Goal: Task Accomplishment & Management: Use online tool/utility

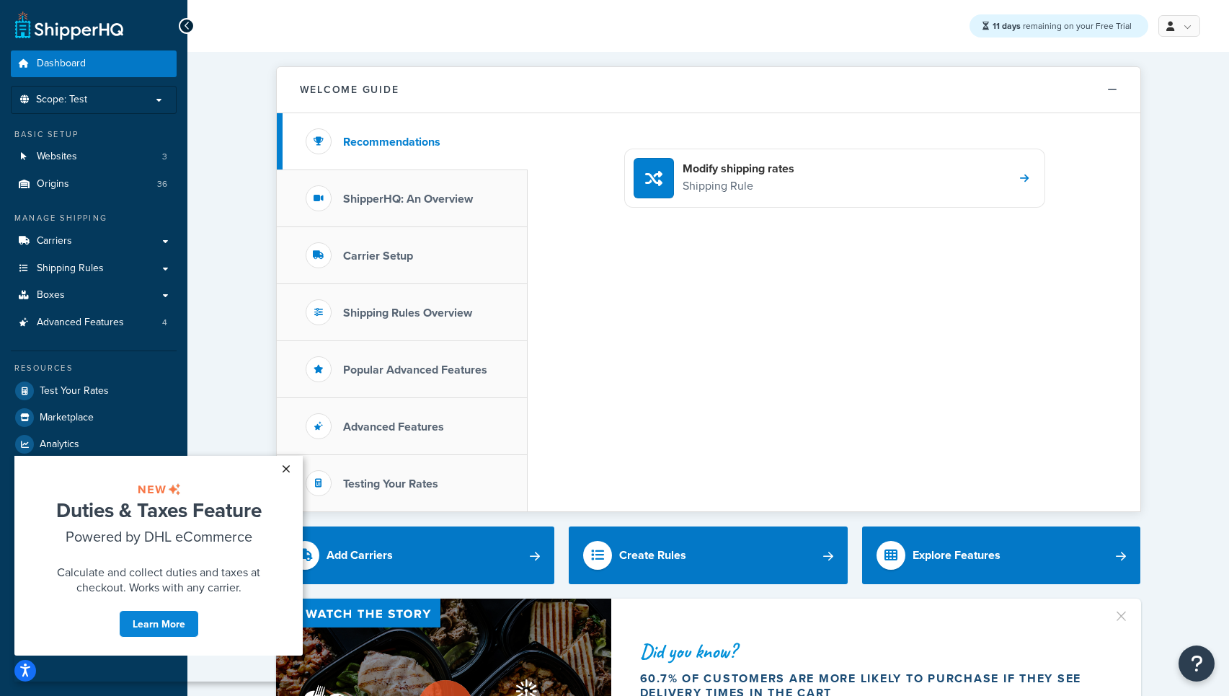
click at [282, 469] on link "×" at bounding box center [285, 469] width 25 height 26
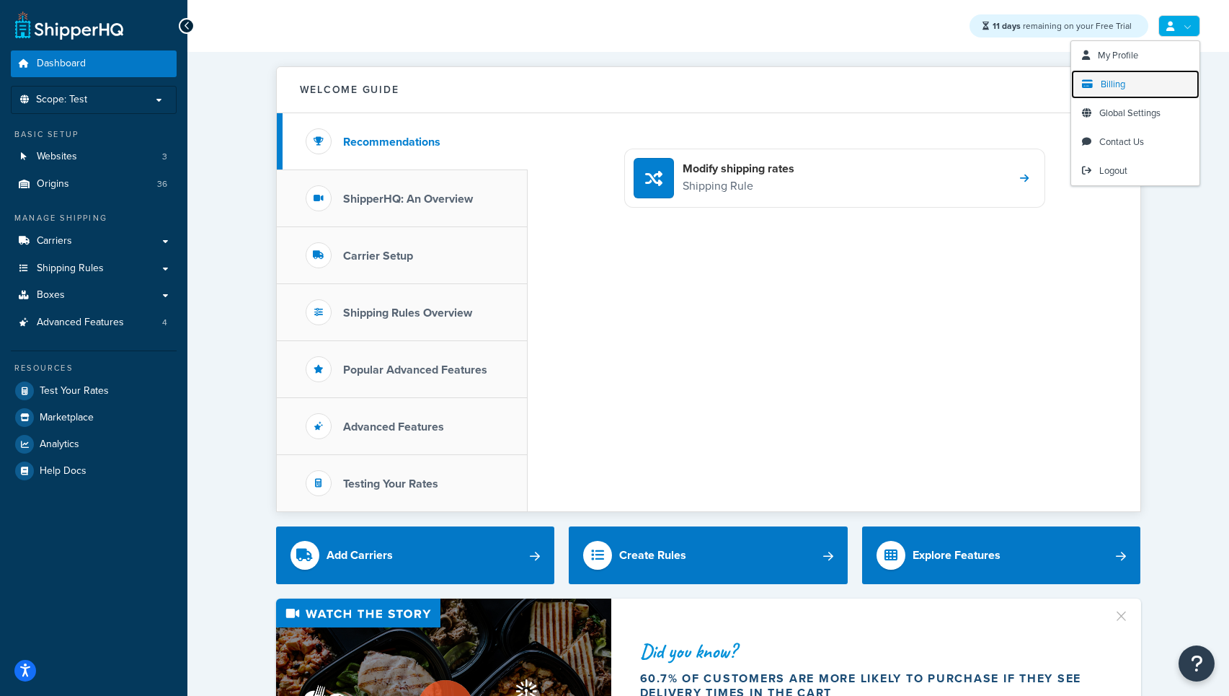
click at [1114, 86] on span "Billing" at bounding box center [1113, 84] width 25 height 14
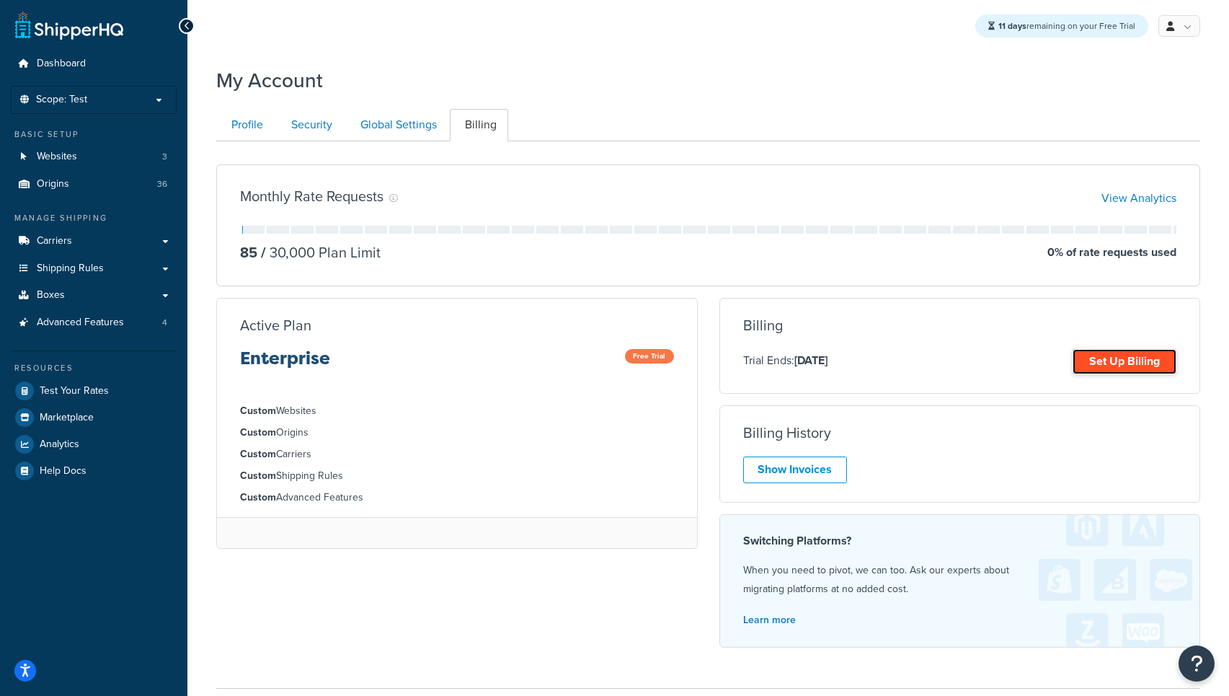
click at [1132, 365] on link "Set Up Billing" at bounding box center [1125, 361] width 104 height 25
click at [1110, 368] on link "Set Up Billing" at bounding box center [1125, 361] width 104 height 25
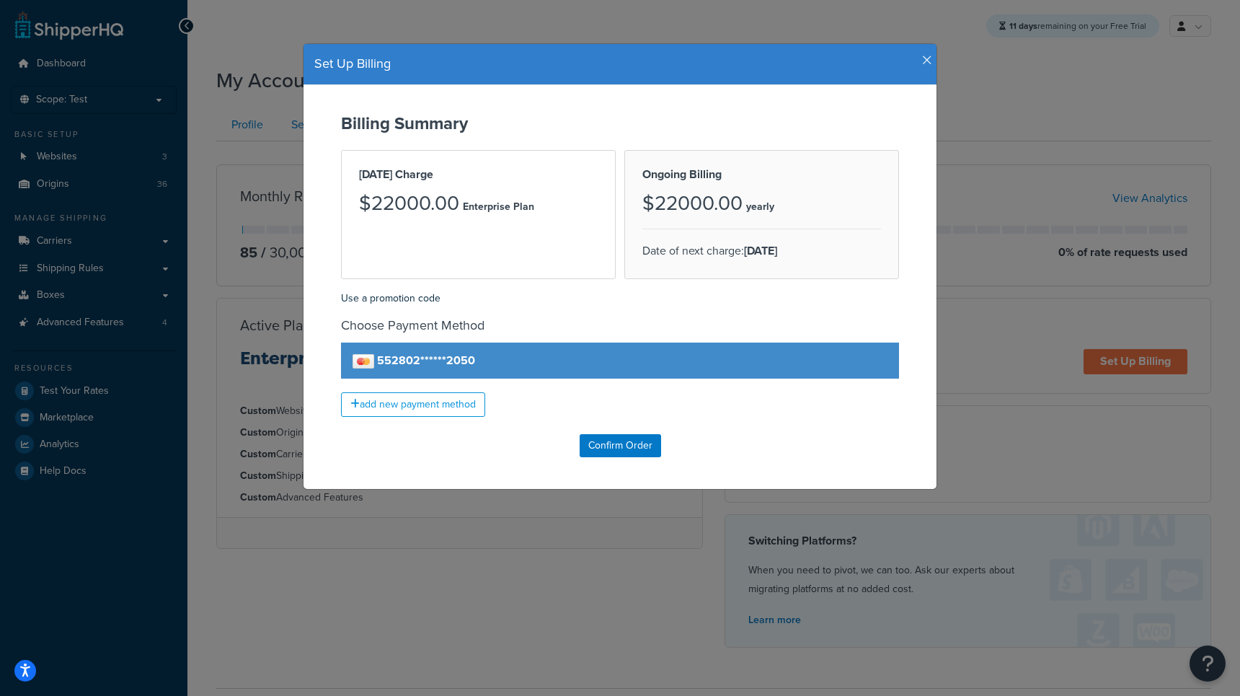
click at [922, 61] on icon "button" at bounding box center [927, 60] width 10 height 13
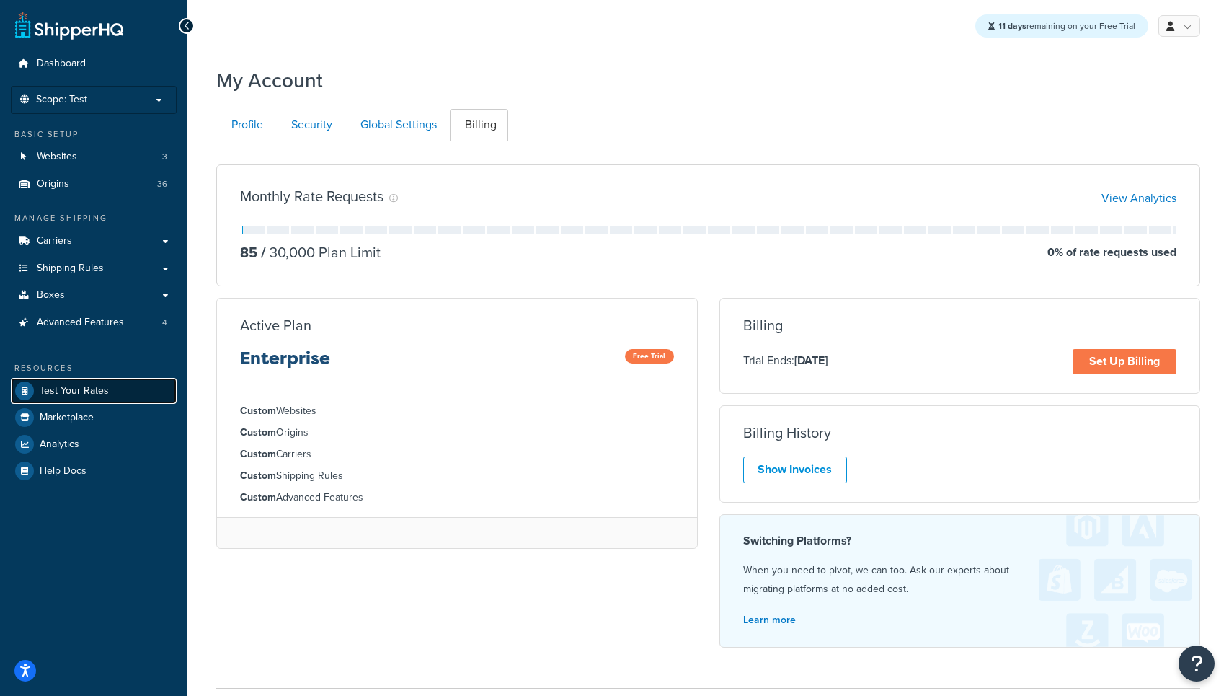
click at [101, 387] on span "Test Your Rates" at bounding box center [74, 391] width 69 height 12
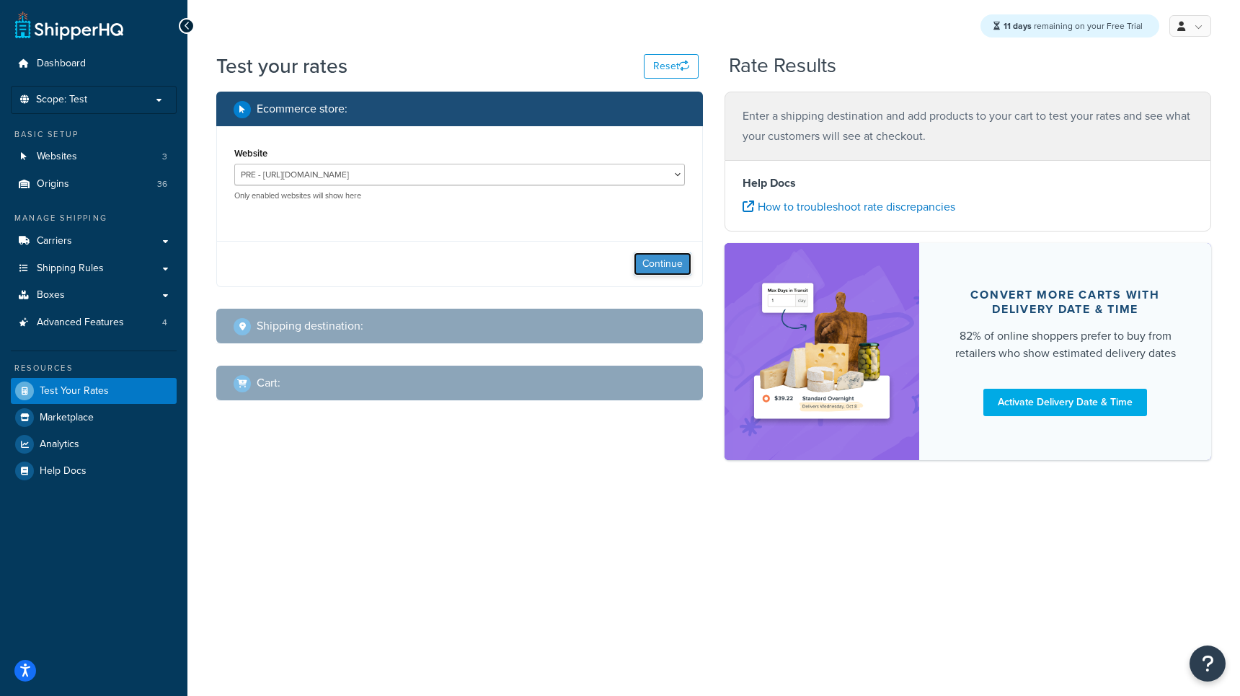
click at [665, 264] on button "Continue" at bounding box center [663, 263] width 58 height 23
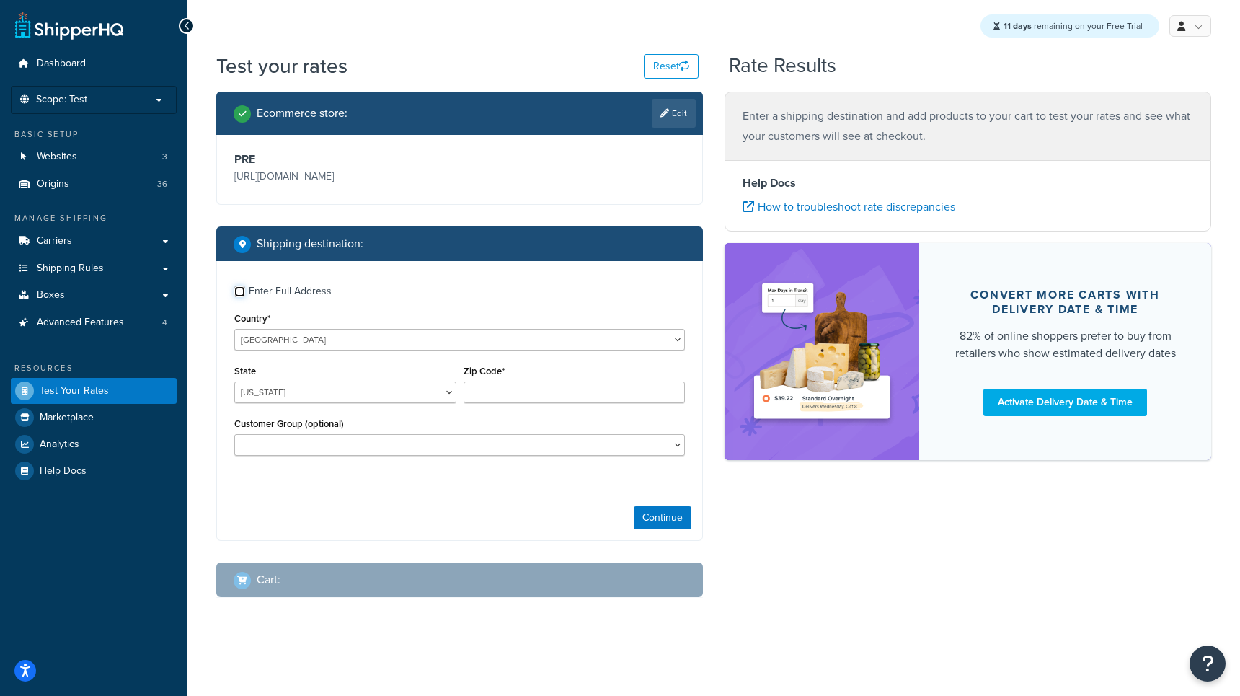
click at [241, 292] on input "Enter Full Address" at bounding box center [239, 291] width 11 height 11
checkbox input "true"
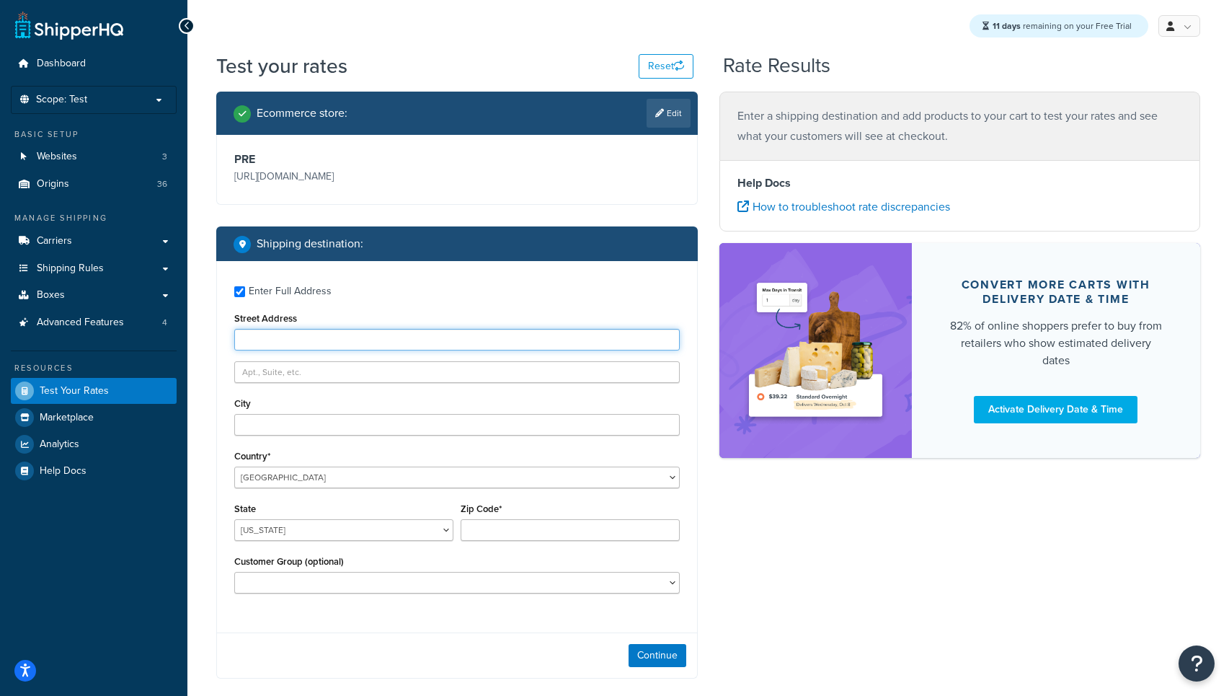
click at [270, 348] on input "Street Address" at bounding box center [457, 340] width 446 height 22
type input "23681 West Ludvick Lake Drive"
type input "Seabeck"
select select "WA"
type input "98380"
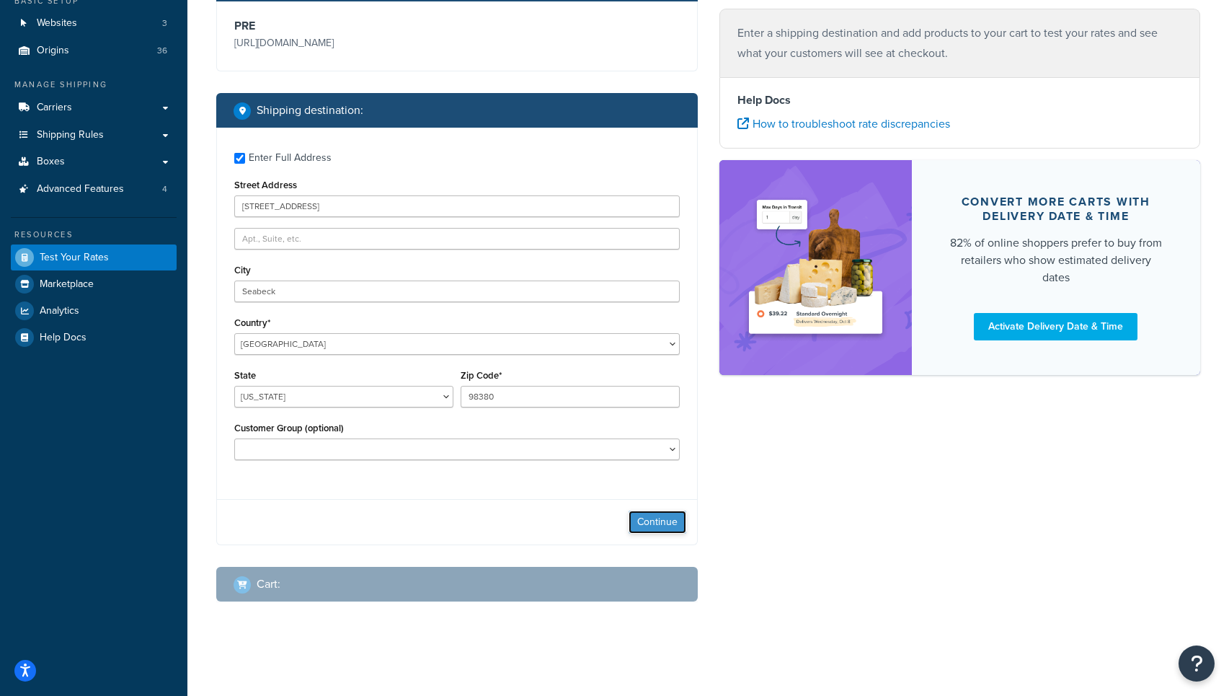
click at [658, 528] on button "Continue" at bounding box center [658, 521] width 58 height 23
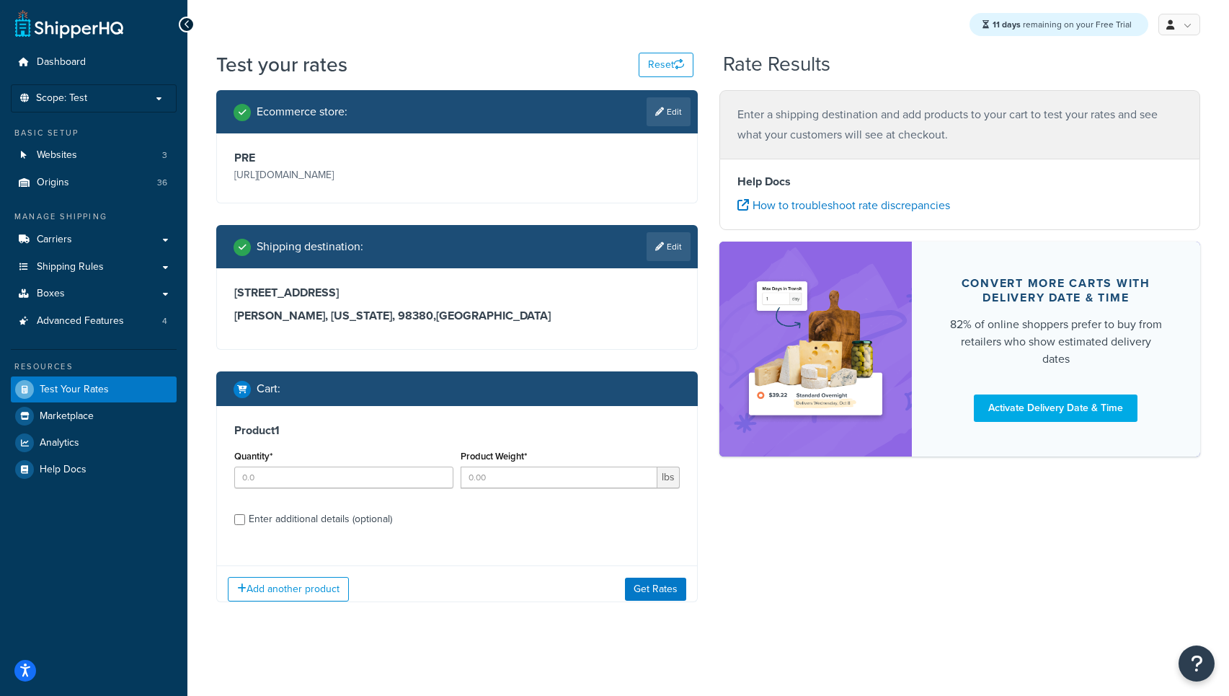
scroll to position [12, 0]
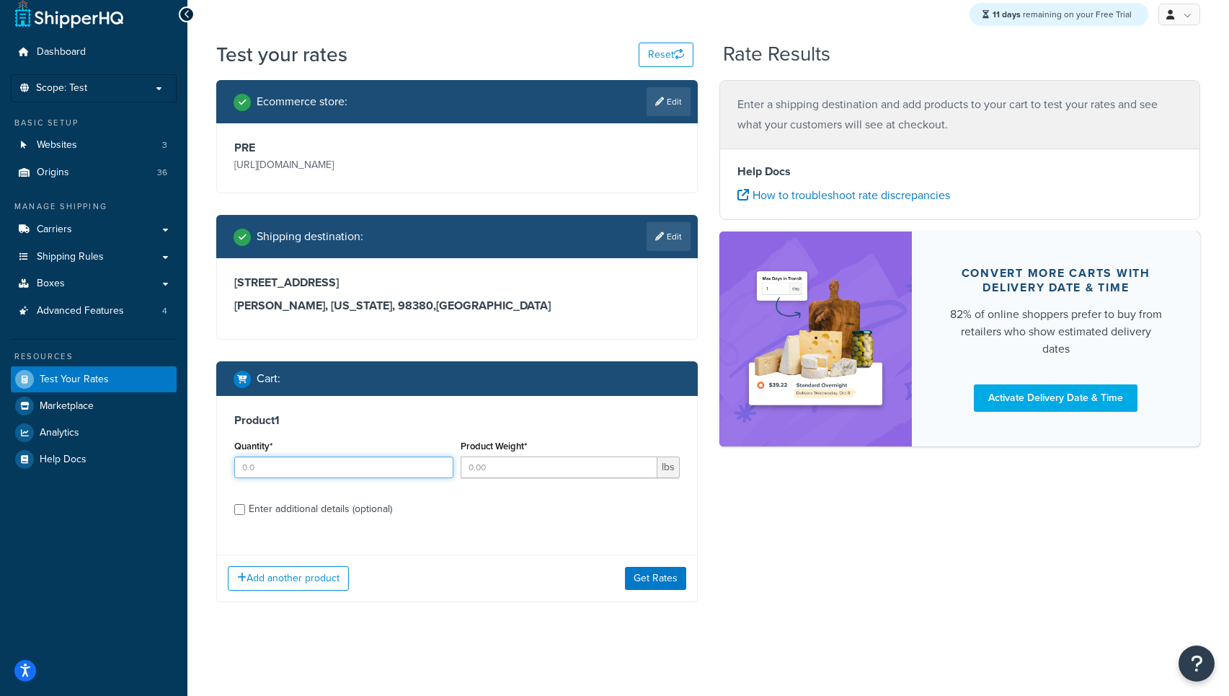
click at [277, 472] on input "Quantity*" at bounding box center [343, 467] width 219 height 22
type input "1"
click at [513, 470] on input "Product Weight*" at bounding box center [559, 467] width 197 height 22
type input "54"
click at [240, 508] on input "Enter additional details (optional)" at bounding box center [239, 509] width 11 height 11
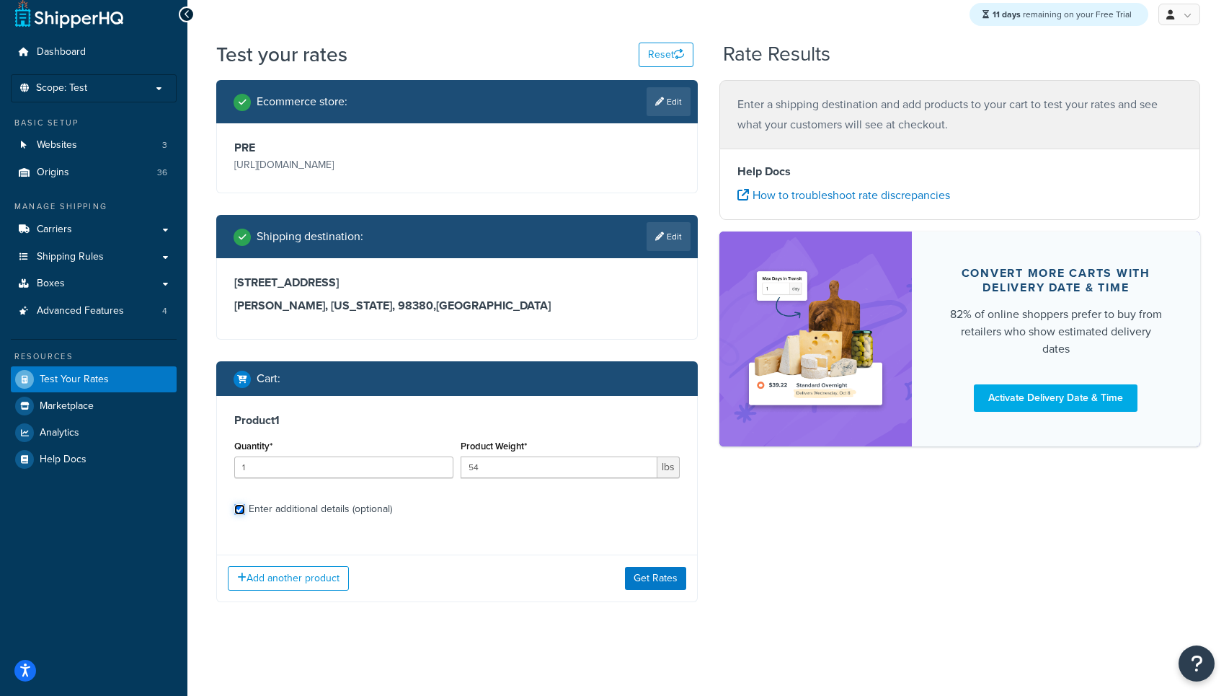
checkbox input "true"
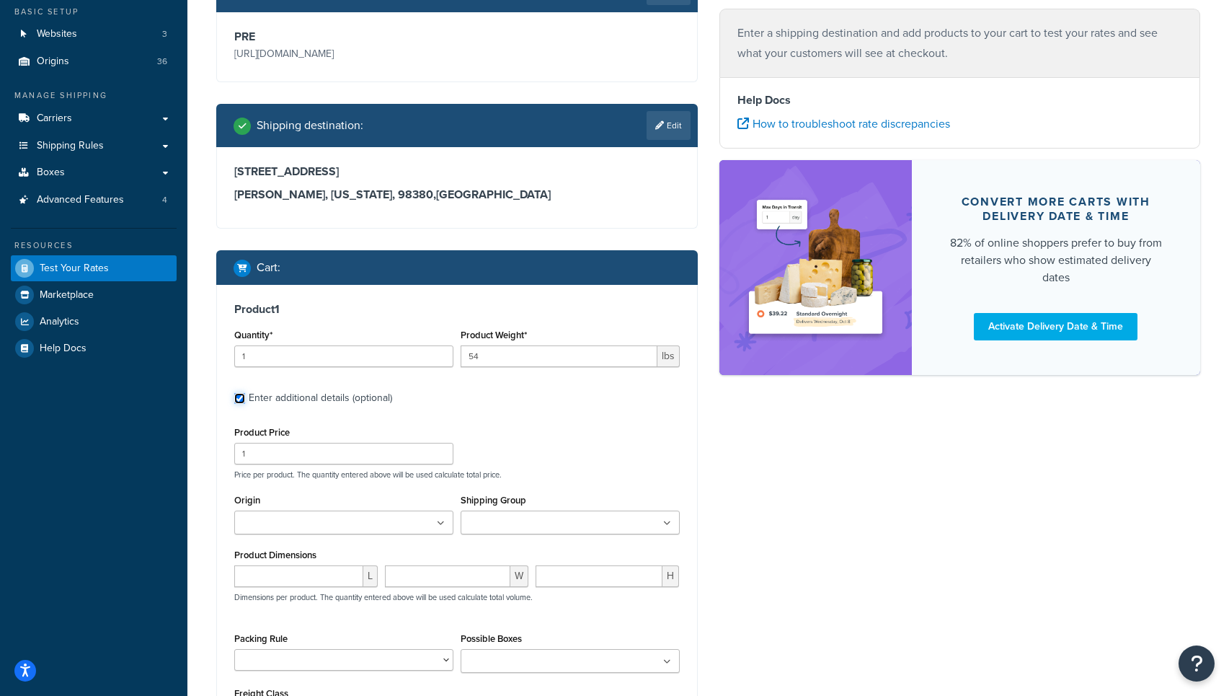
scroll to position [132, 0]
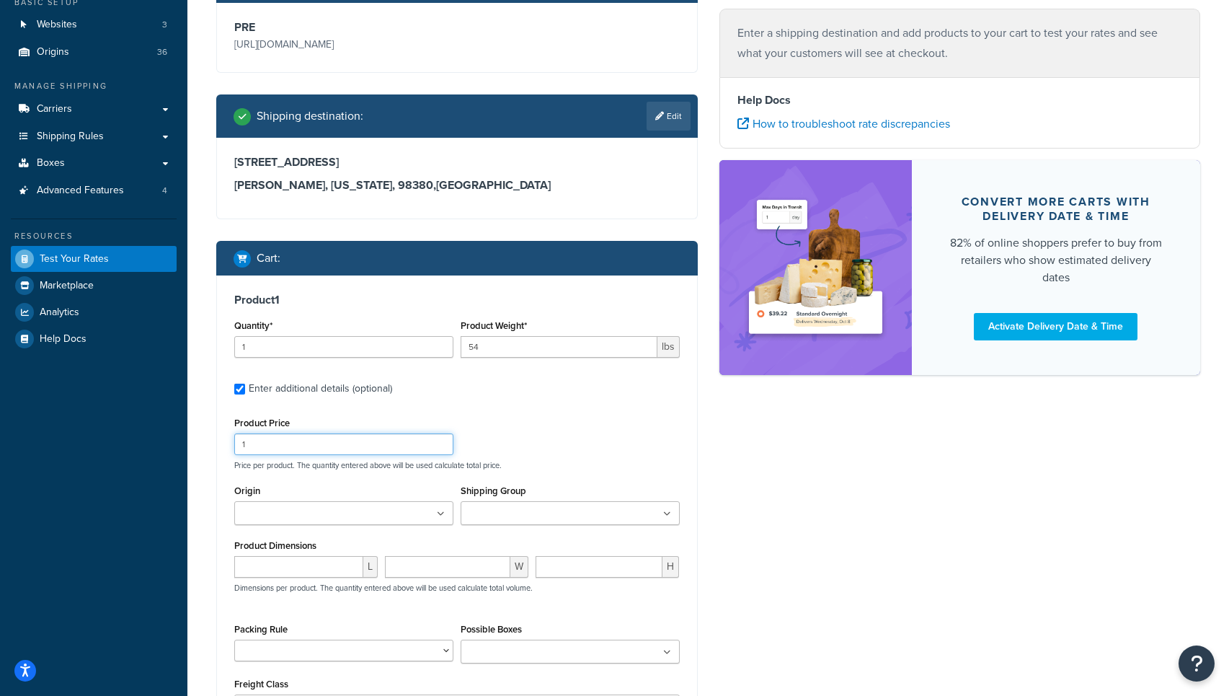
click at [303, 452] on input "1" at bounding box center [343, 444] width 219 height 22
click at [255, 448] on input "1512.99" at bounding box center [343, 444] width 219 height 22
type input "1521.99"
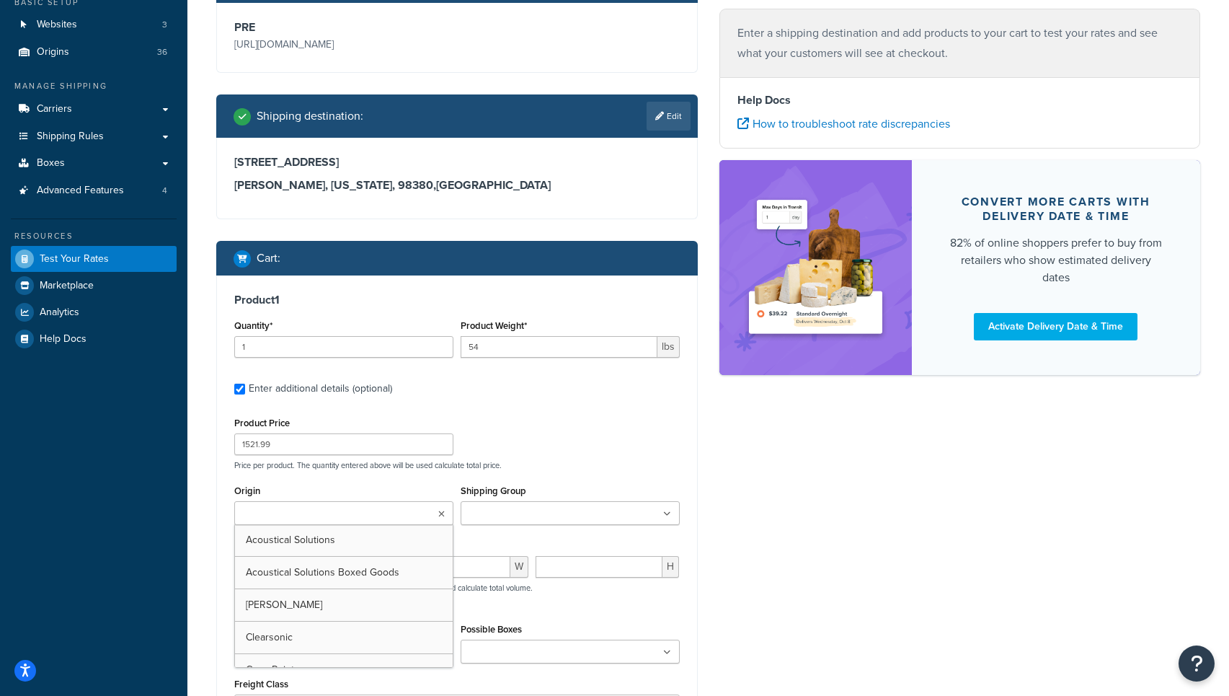
click at [325, 525] on ul at bounding box center [343, 513] width 219 height 24
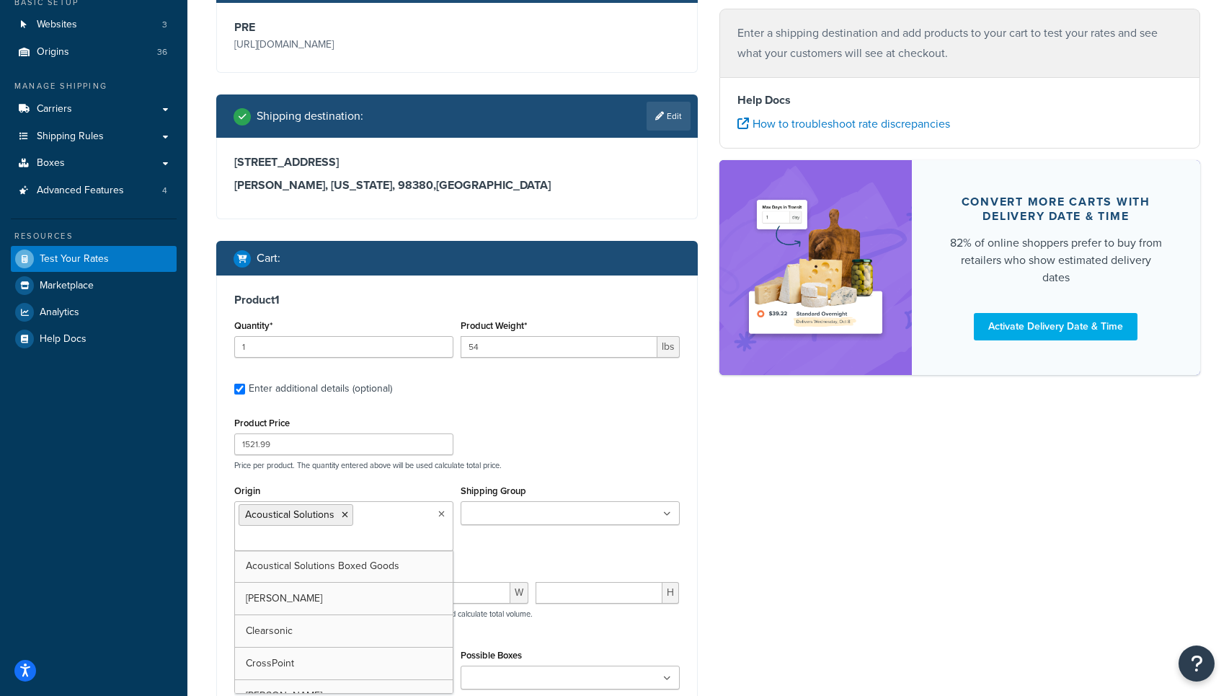
click at [527, 511] on input "Shipping Group" at bounding box center [529, 514] width 128 height 16
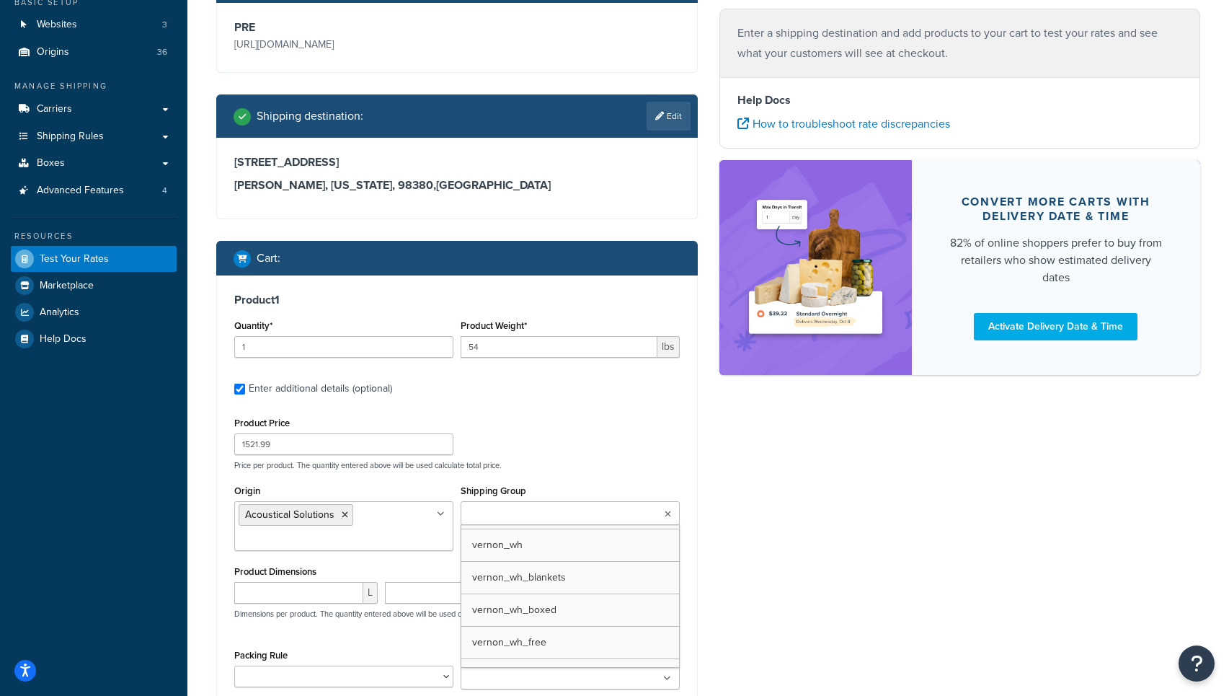
scroll to position [917, 0]
click at [779, 540] on div "Ecommerce store : Edit PRE https://acousticalsolutions.p.tomandco.uk/ Shipping …" at bounding box center [708, 405] width 1006 height 890
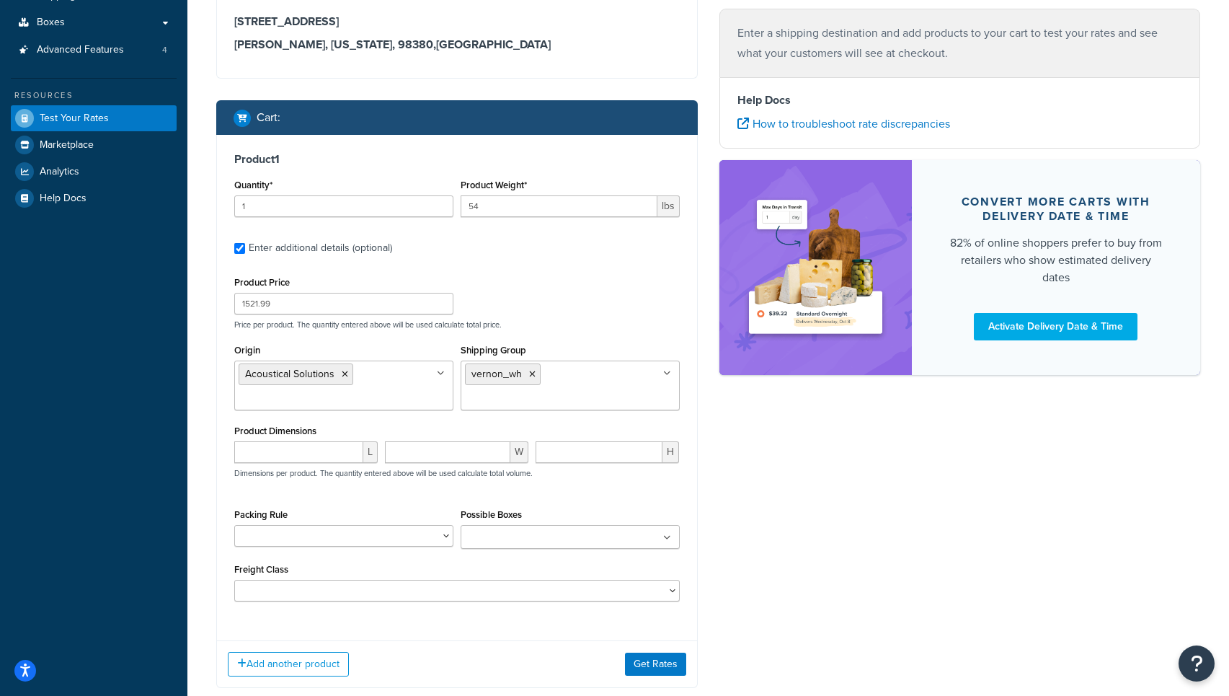
scroll to position [360, 0]
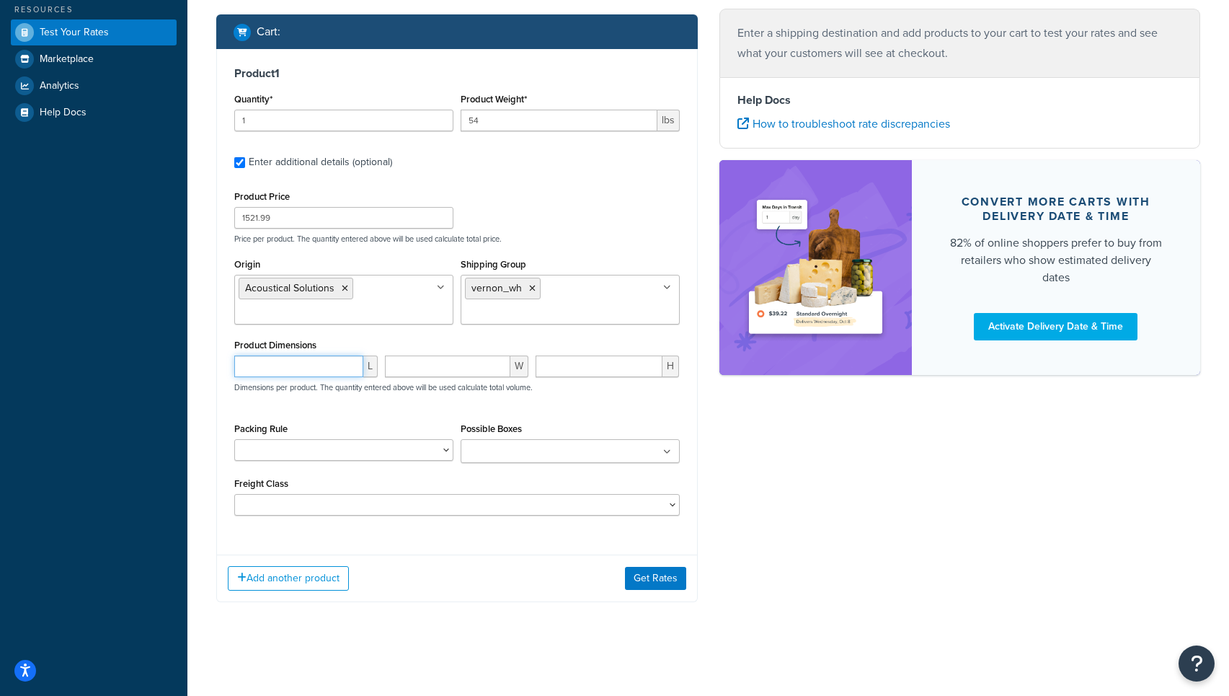
click at [295, 374] on input "number" at bounding box center [298, 366] width 129 height 22
type input "48"
type input "24"
type input "10"
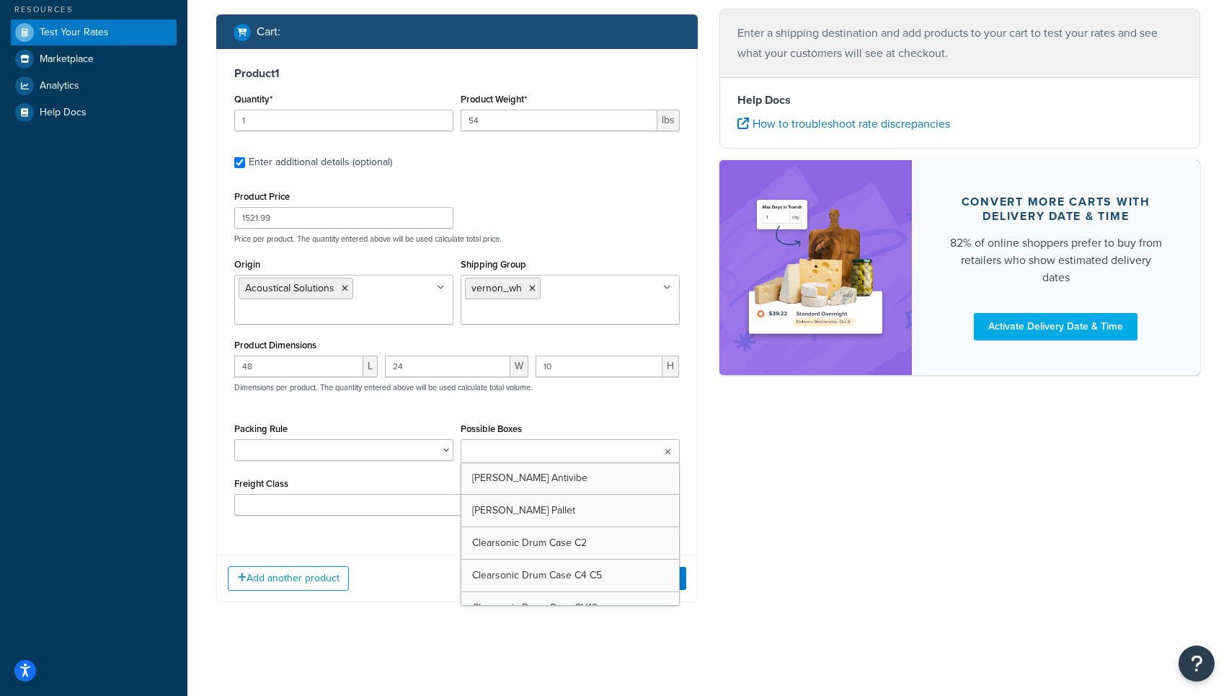
click at [536, 453] on input "Possible Boxes" at bounding box center [529, 452] width 128 height 16
type input "vernon"
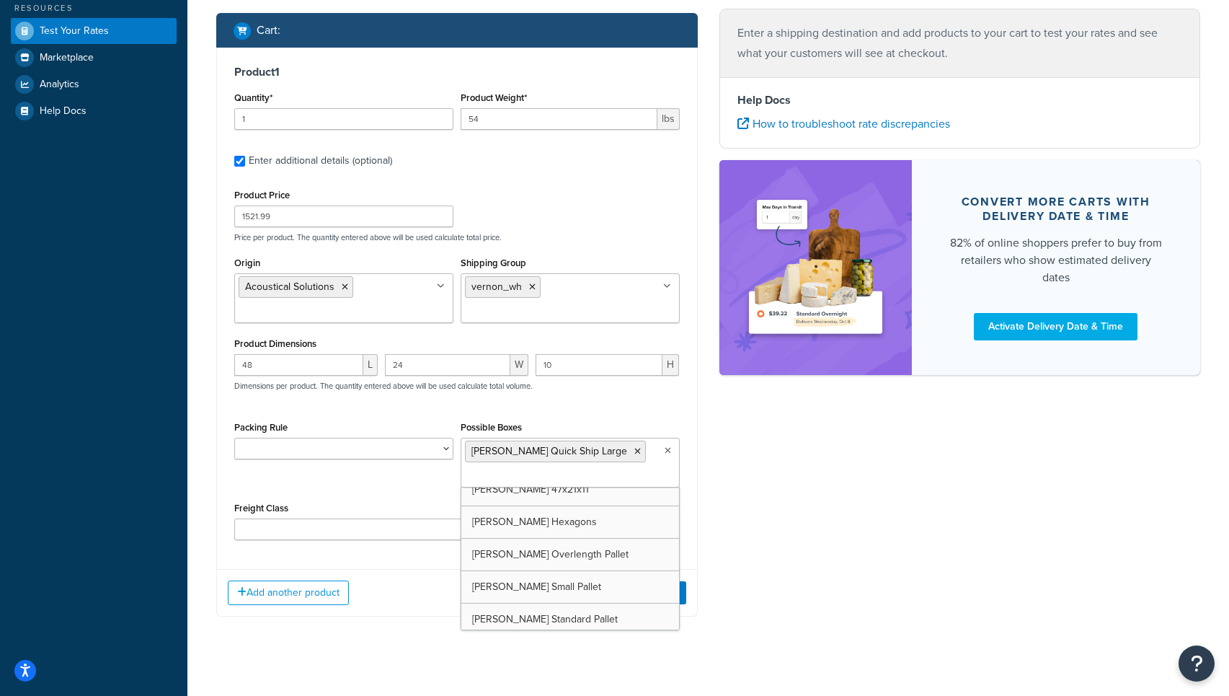
scroll to position [4088, 0]
click at [303, 531] on select "50 55 60 65 70 77.5 85 92.5 100 110 125 150 175 200 250 300 400 500" at bounding box center [457, 529] width 446 height 22
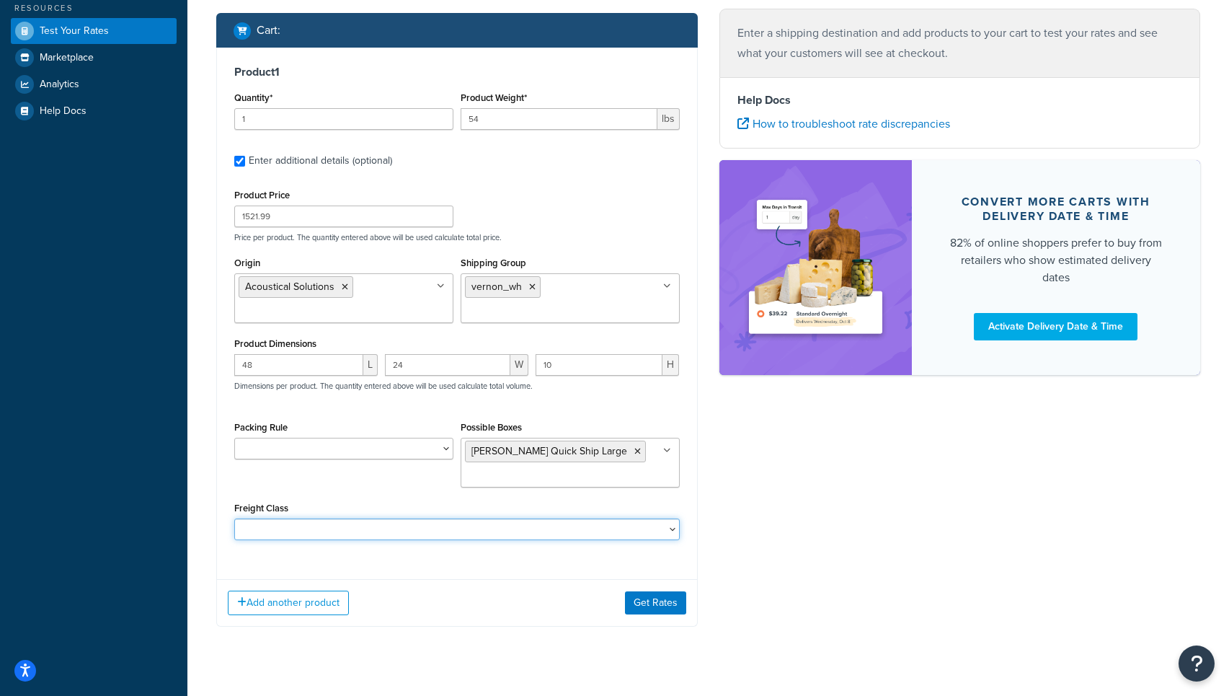
select select "175"
click at [234, 520] on select "50 55 60 65 70 77.5 85 92.5 100 110 125 150 175 200 250 300 400 500" at bounding box center [457, 529] width 446 height 22
click at [308, 606] on button "Add another product" at bounding box center [288, 602] width 121 height 25
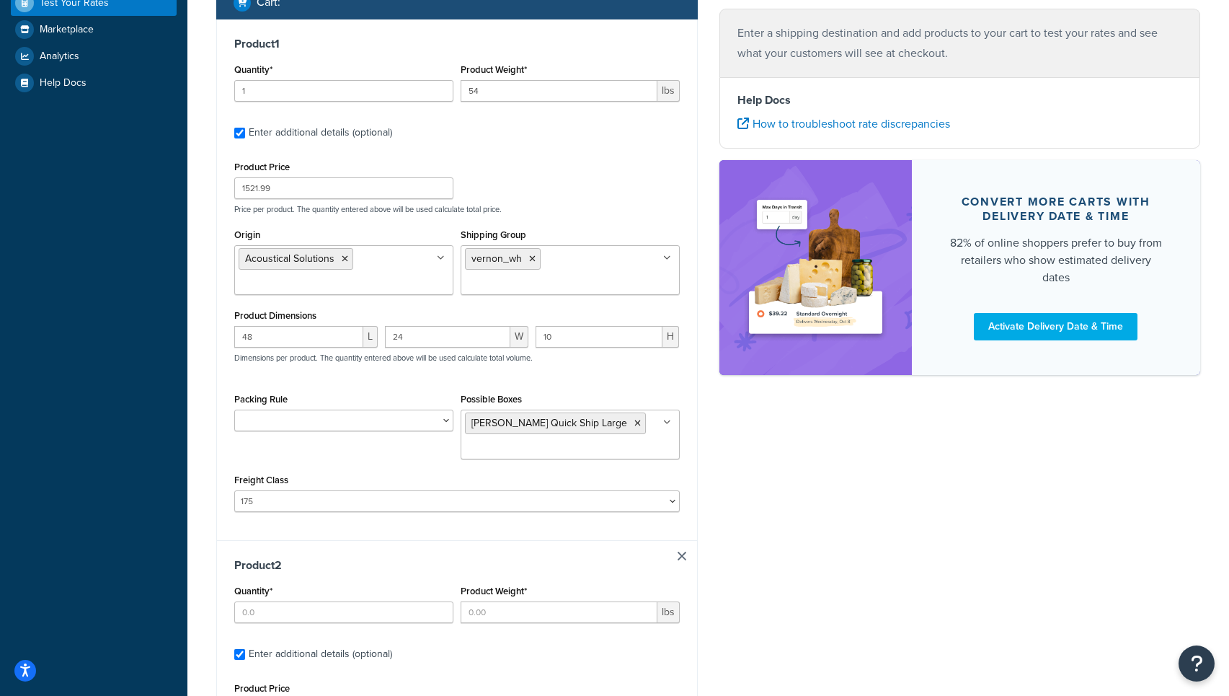
scroll to position [412, 0]
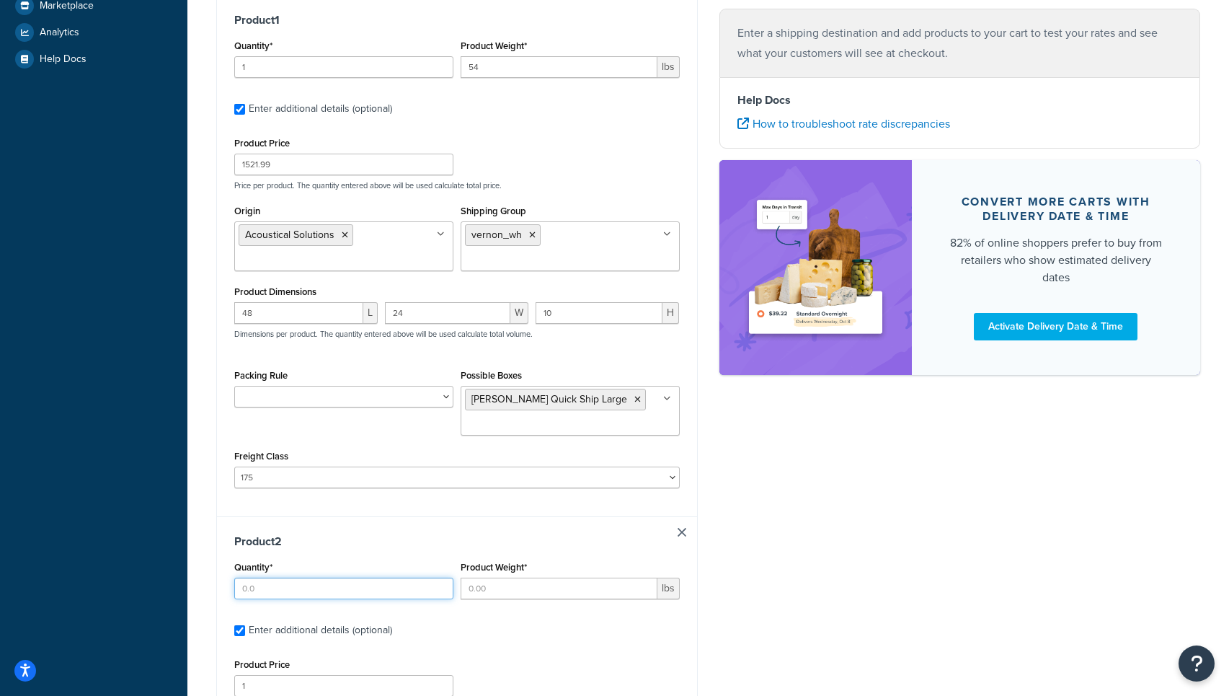
click at [319, 595] on input "Quantity*" at bounding box center [343, 588] width 219 height 22
type input "1"
click at [554, 590] on input "Product Weight*" at bounding box center [559, 588] width 197 height 22
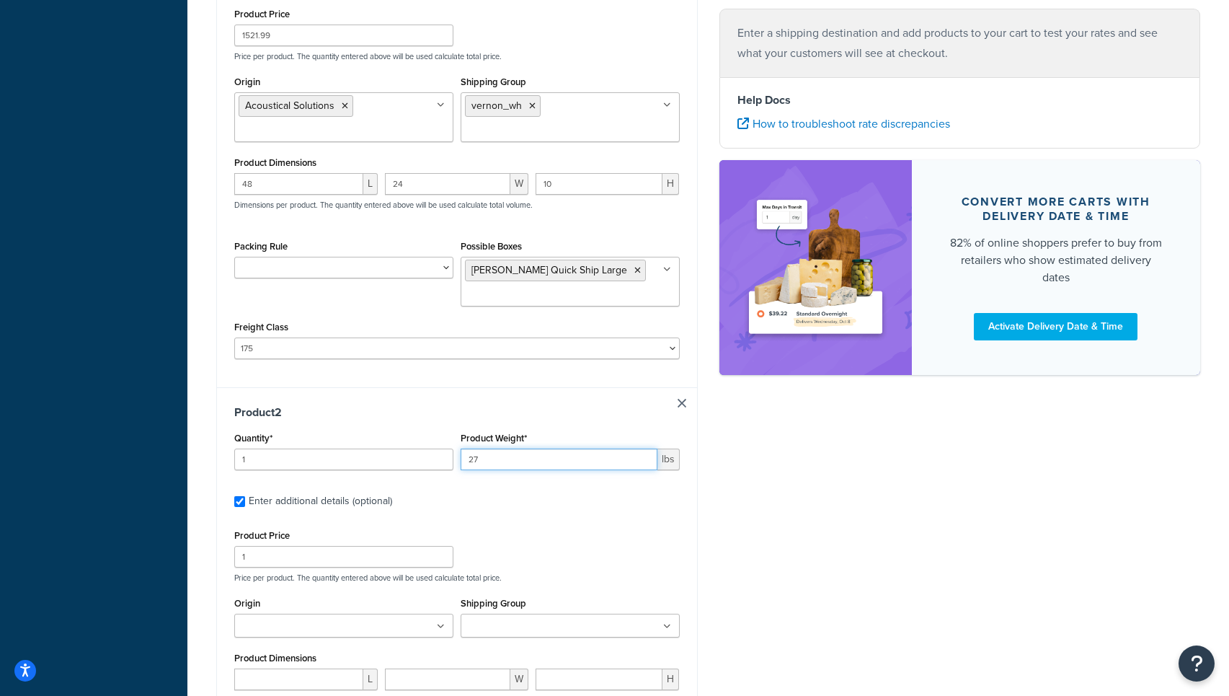
scroll to position [683, 0]
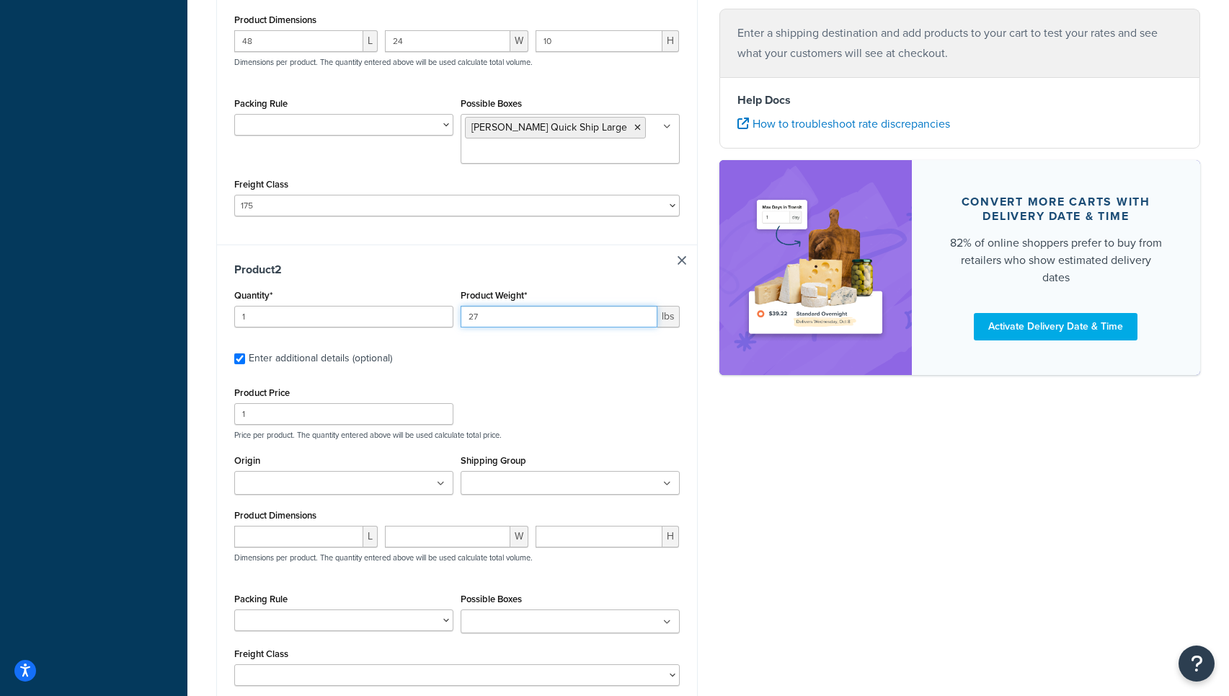
type input "27"
click at [276, 425] on input "1" at bounding box center [343, 414] width 219 height 22
type input "809.99"
click at [257, 487] on input "Origin" at bounding box center [303, 484] width 128 height 16
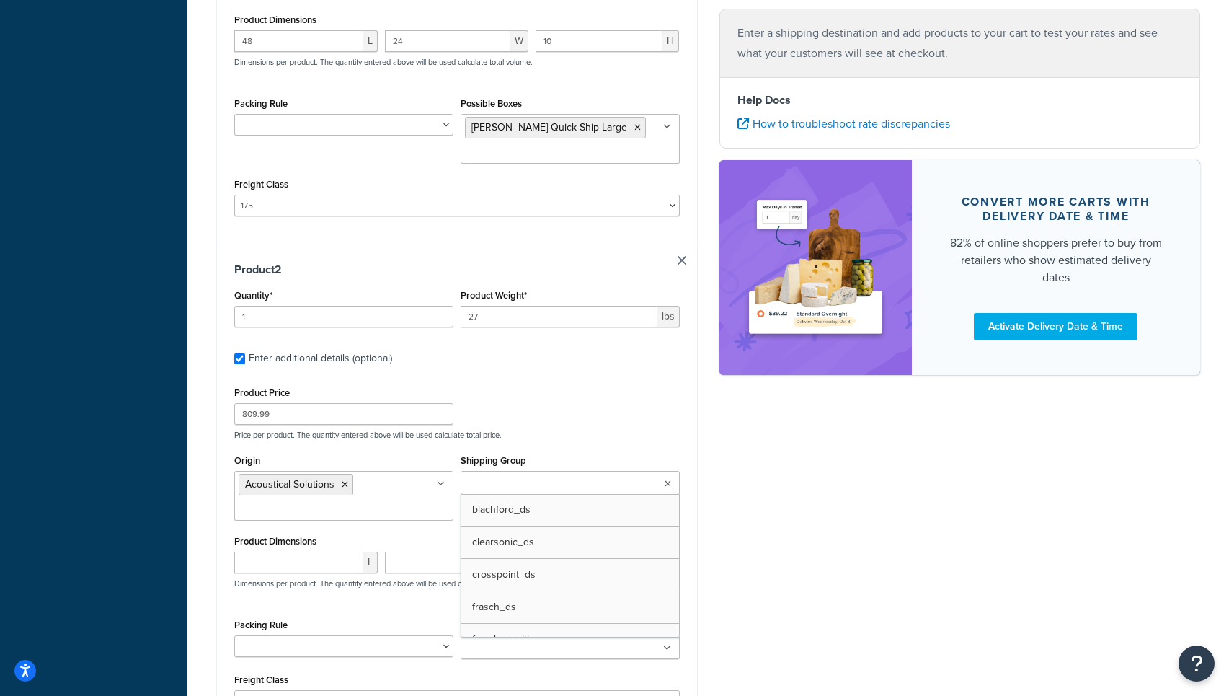
click at [482, 492] on input "Shipping Group" at bounding box center [529, 484] width 128 height 16
type input "vern"
click at [296, 568] on input "number" at bounding box center [298, 562] width 129 height 22
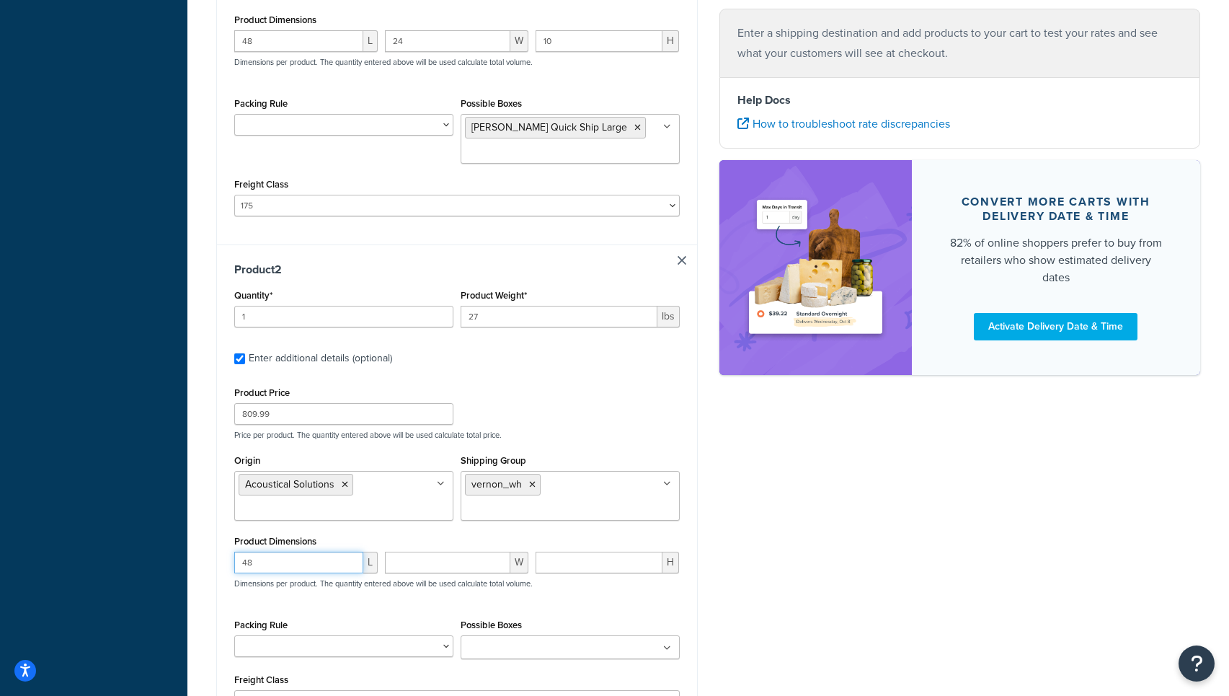
type input "48"
type input "24"
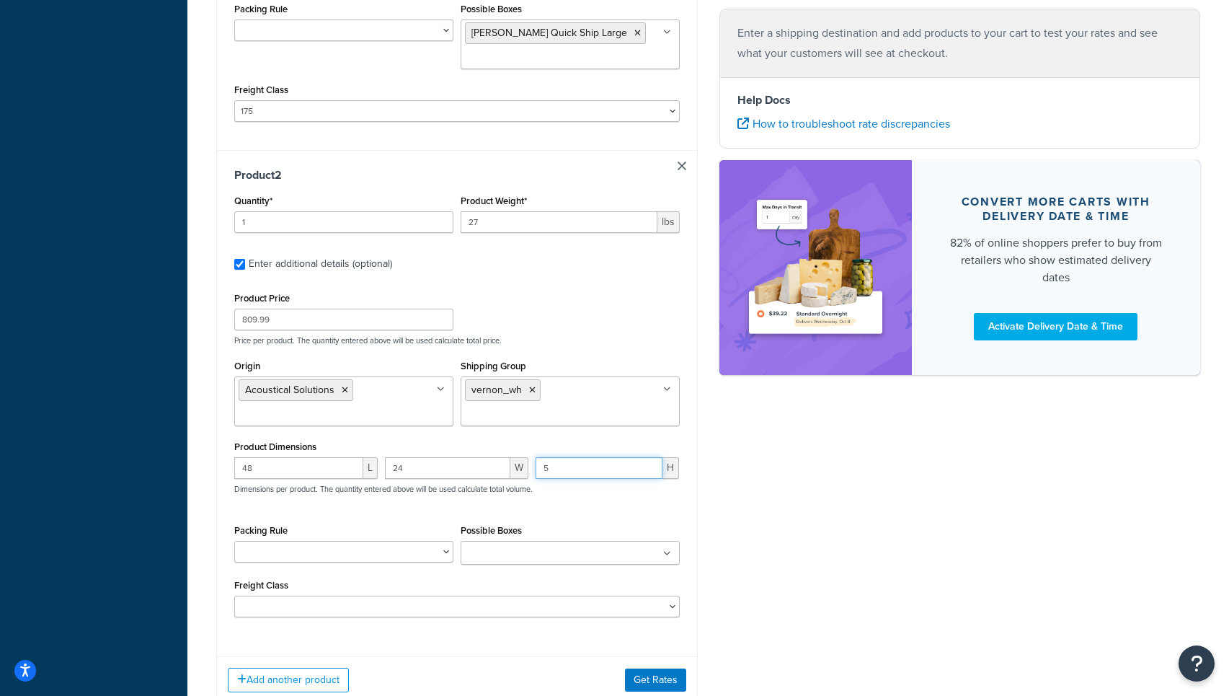
scroll to position [852, 0]
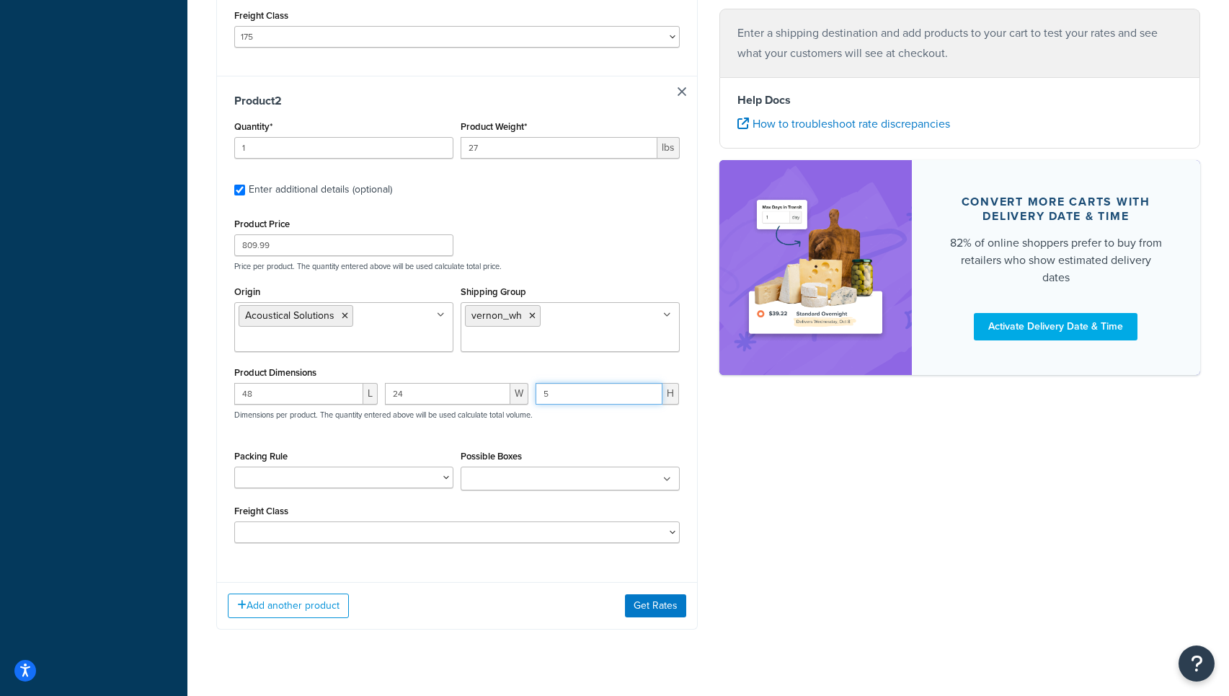
type input "5"
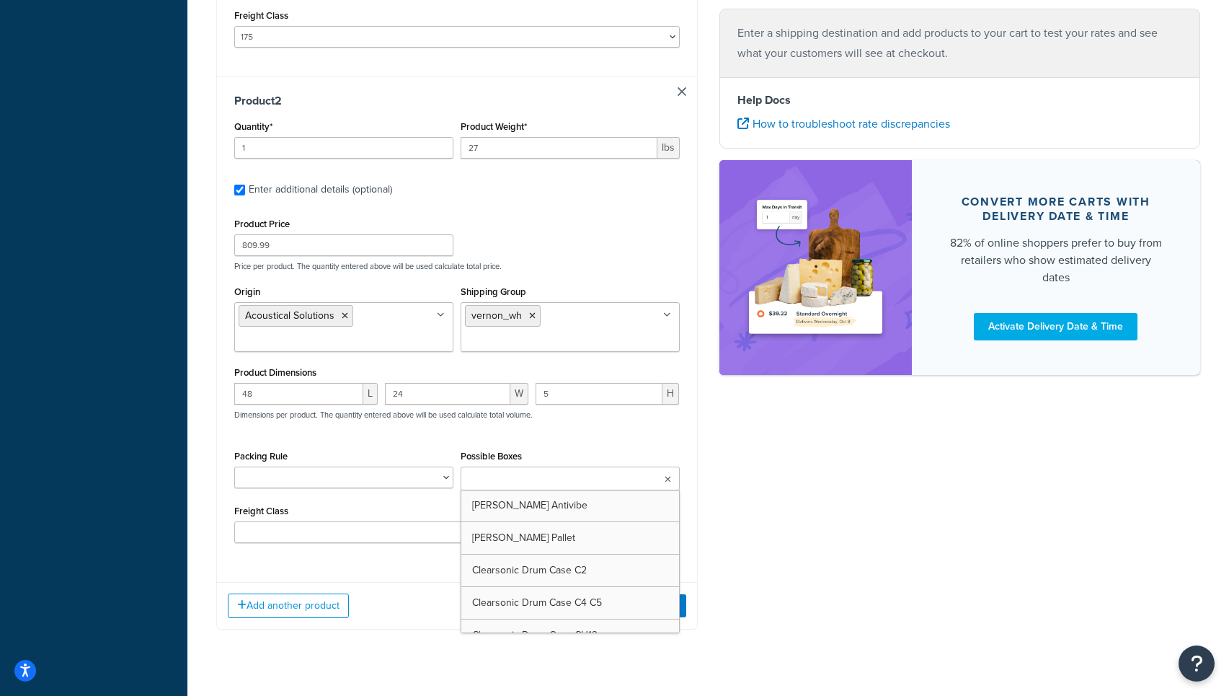
click at [523, 475] on input "Possible Boxes" at bounding box center [529, 479] width 128 height 16
type input "vernon q"
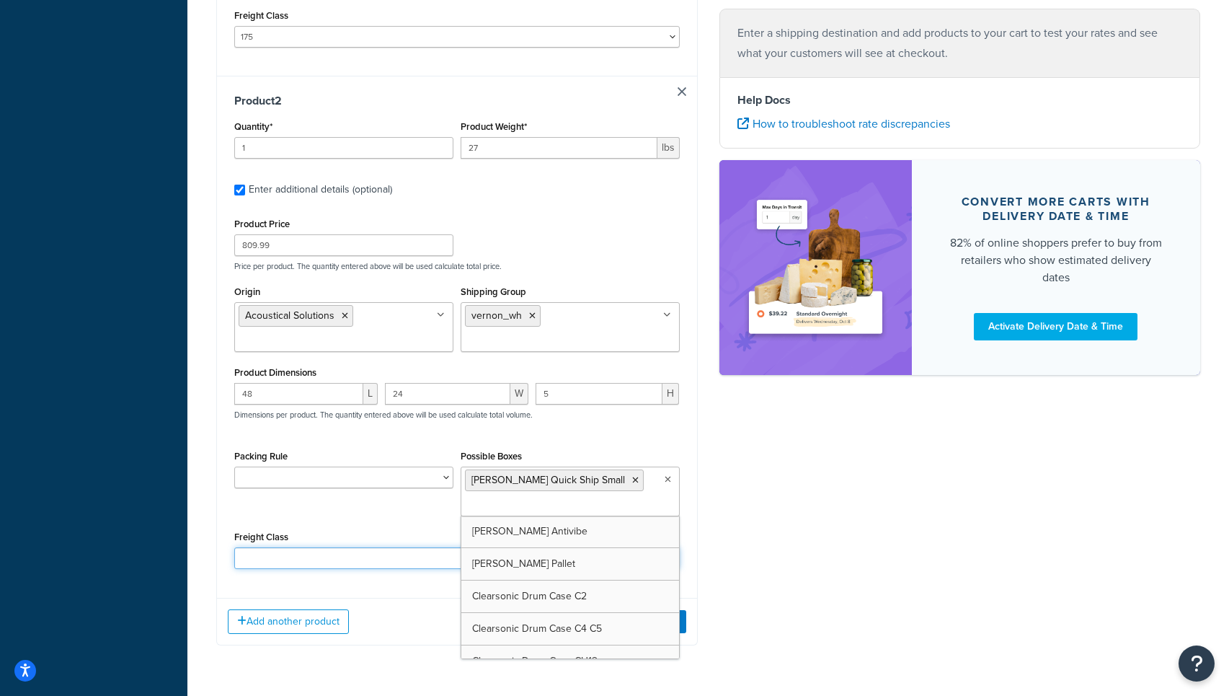
click at [340, 561] on select "50 55 60 65 70 77.5 85 92.5 100 110 125 150 175 200 250 300 400 500" at bounding box center [457, 558] width 446 height 22
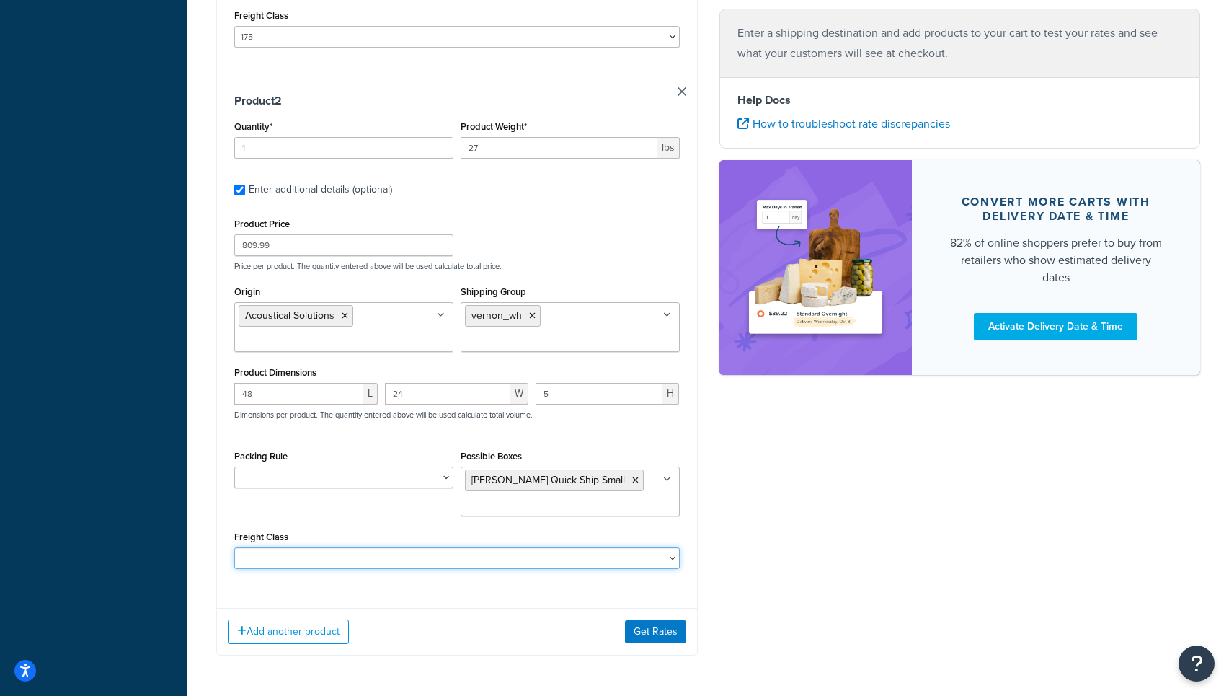
select select "175"
click at [234, 549] on select "50 55 60 65 70 77.5 85 92.5 100 110 125 150 175 200 250 300 400 500" at bounding box center [457, 558] width 446 height 22
click at [650, 637] on button "Get Rates" at bounding box center [655, 631] width 61 height 23
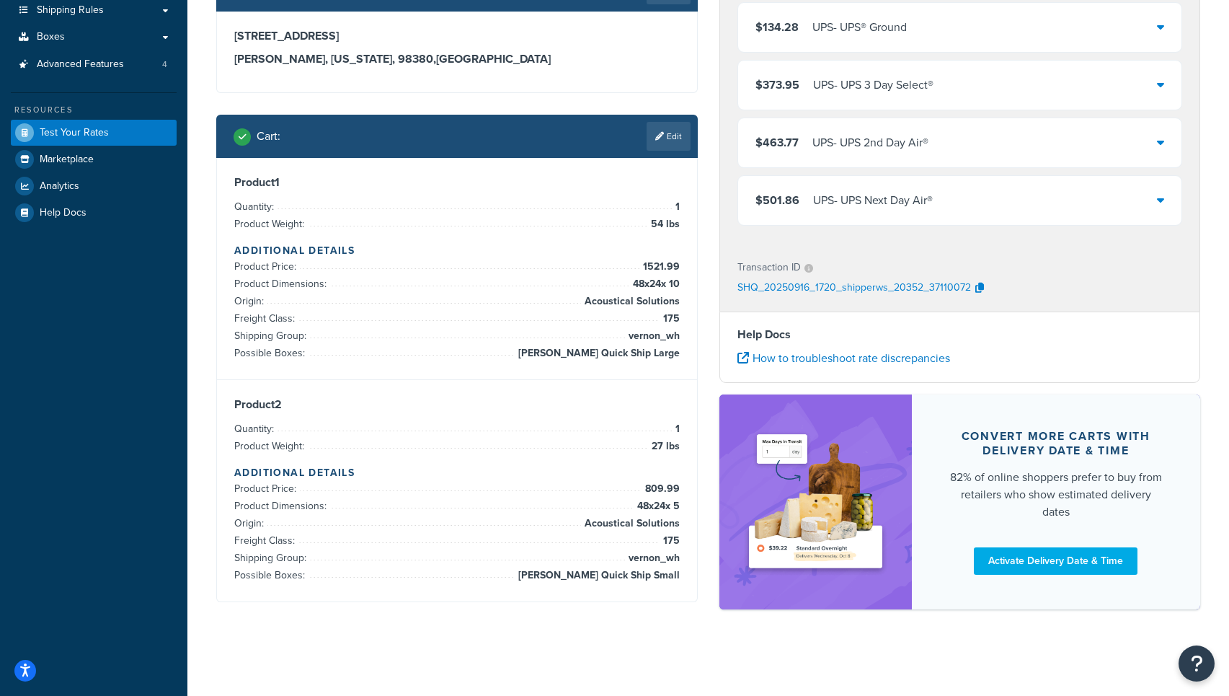
scroll to position [109, 0]
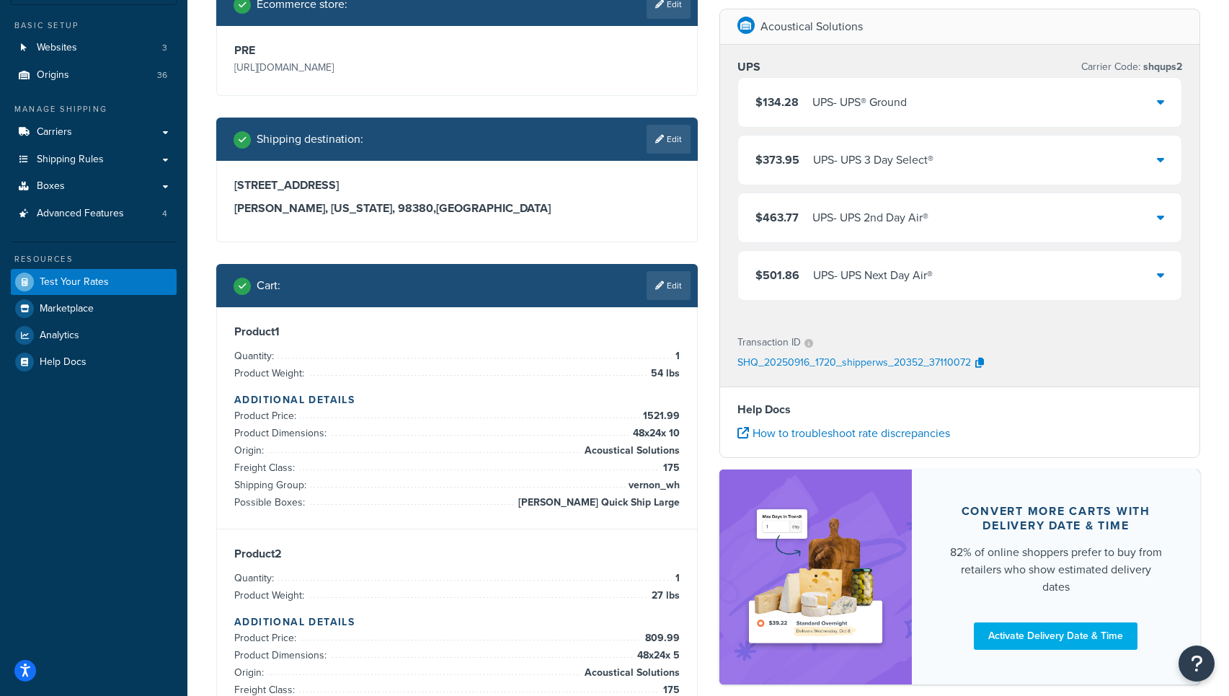
click at [1162, 213] on icon at bounding box center [1160, 217] width 7 height 12
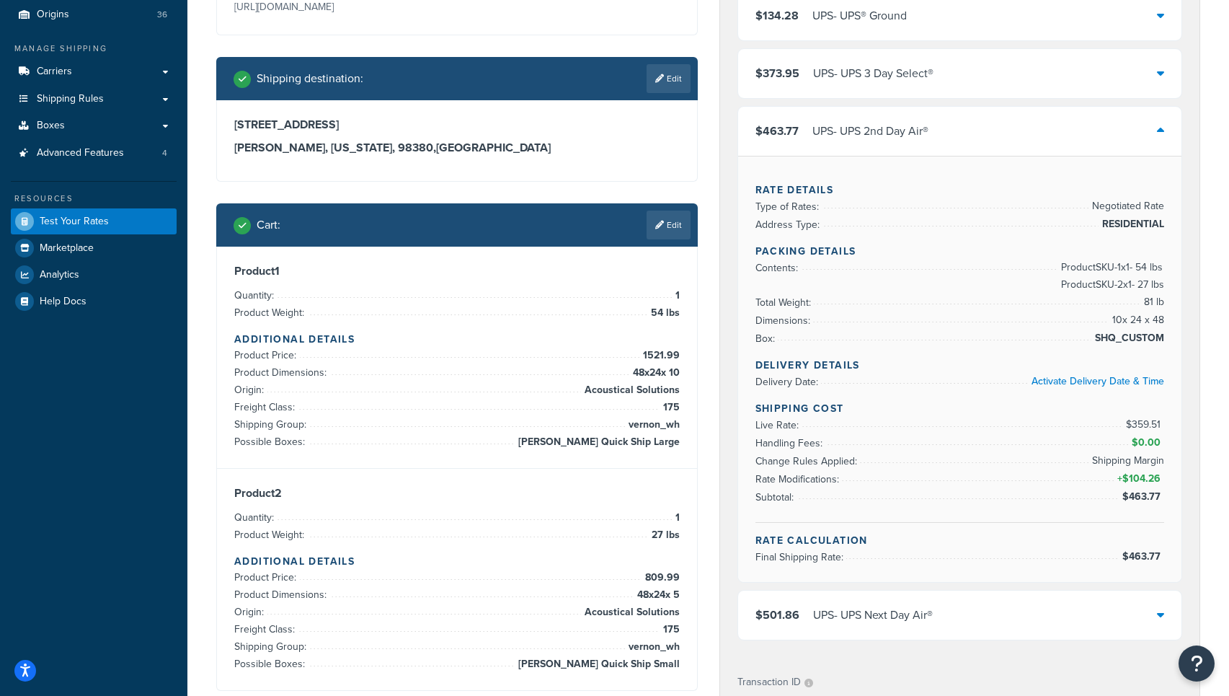
scroll to position [179, 0]
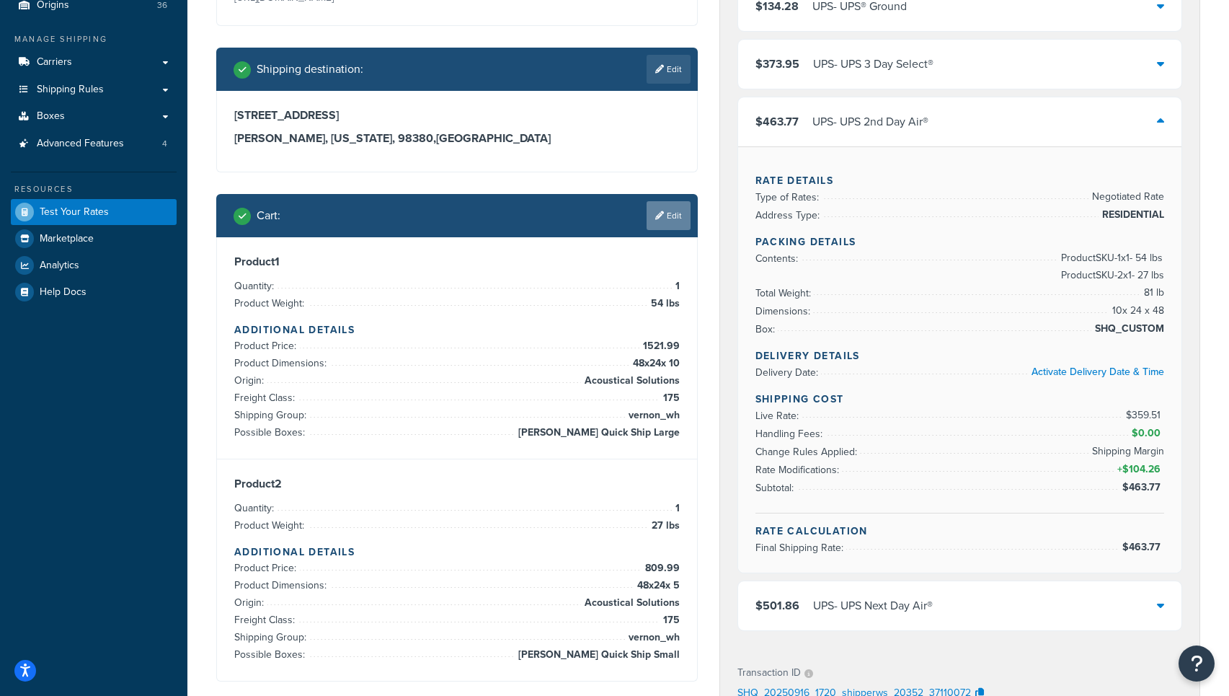
click at [666, 222] on link "Edit" at bounding box center [669, 215] width 44 height 29
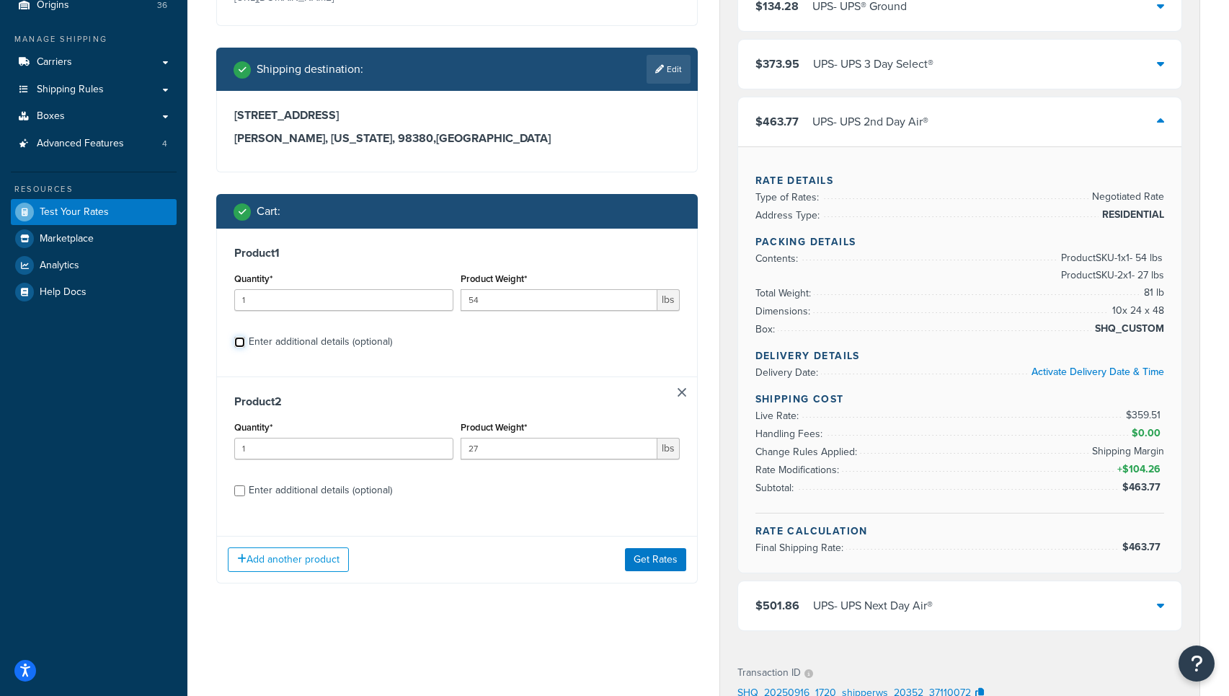
click at [241, 342] on input "Enter additional details (optional)" at bounding box center [239, 342] width 11 height 11
checkbox input "true"
select select "175"
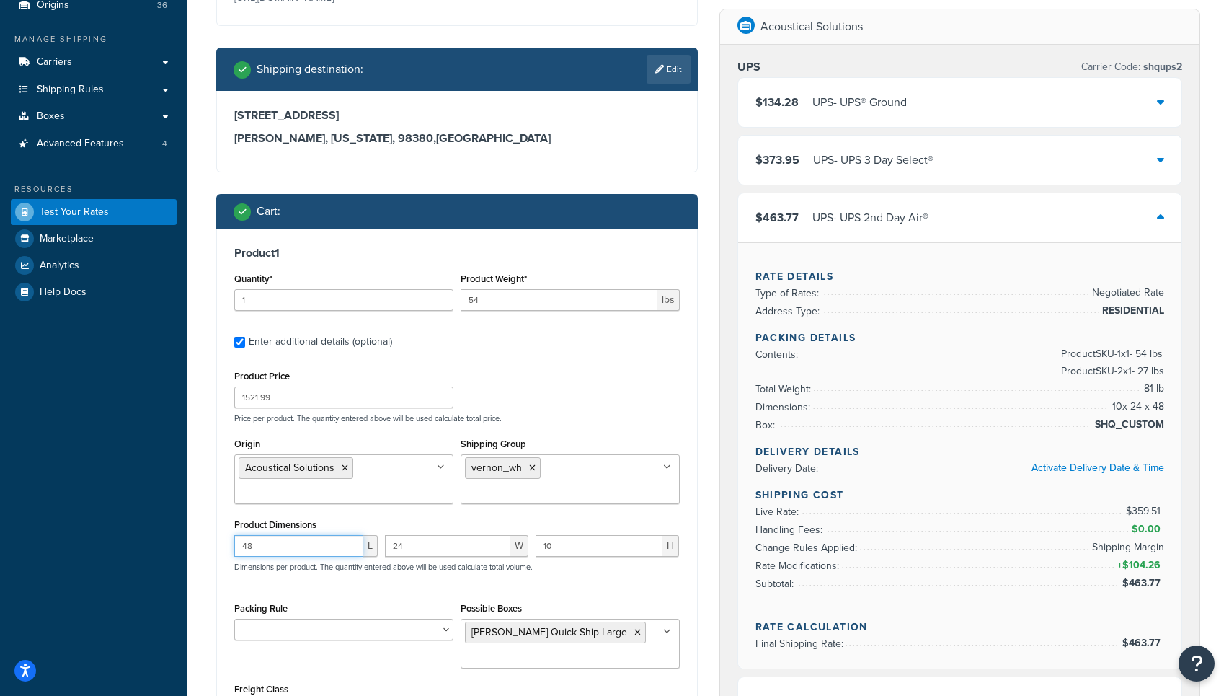
drag, startPoint x: 268, startPoint y: 549, endPoint x: 199, endPoint y: 548, distance: 69.2
click at [199, 548] on div "Test your rates Reset Rate Results 09/16/2025, 1:20 PM Ecommerce store : Edit P…" at bounding box center [708, 629] width 1042 height 1513
type input "50"
type input "26"
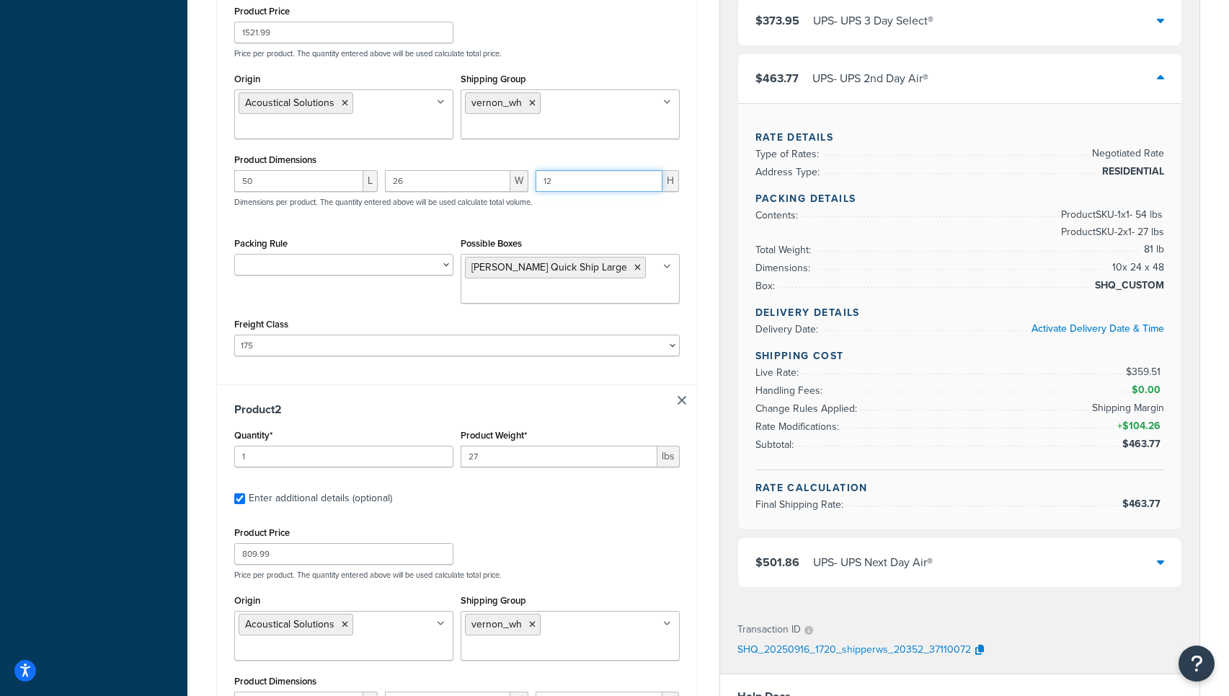
scroll to position [766, 0]
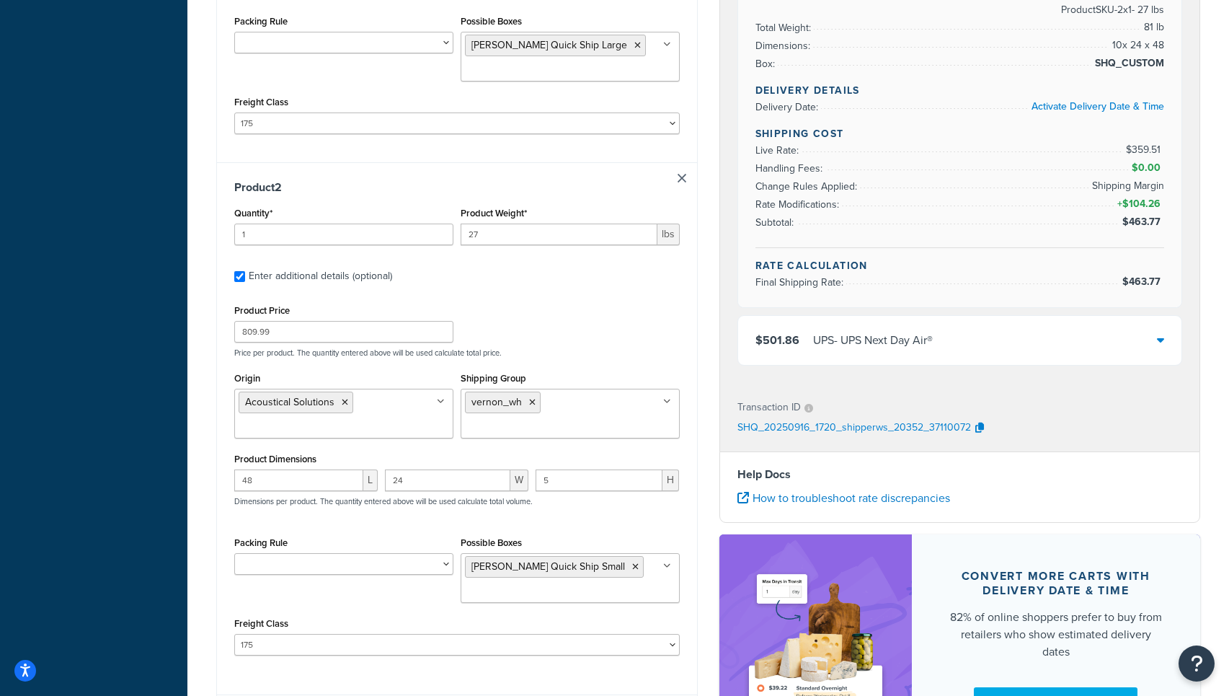
type input "12"
drag, startPoint x: 293, startPoint y: 482, endPoint x: 190, endPoint y: 479, distance: 103.1
click at [190, 479] on div "Test your rates Reset Rate Results 09/16/2025, 1:20 PM Ecommerce store : Edit P…" at bounding box center [708, 42] width 1042 height 1513
type input "49"
type input "26"
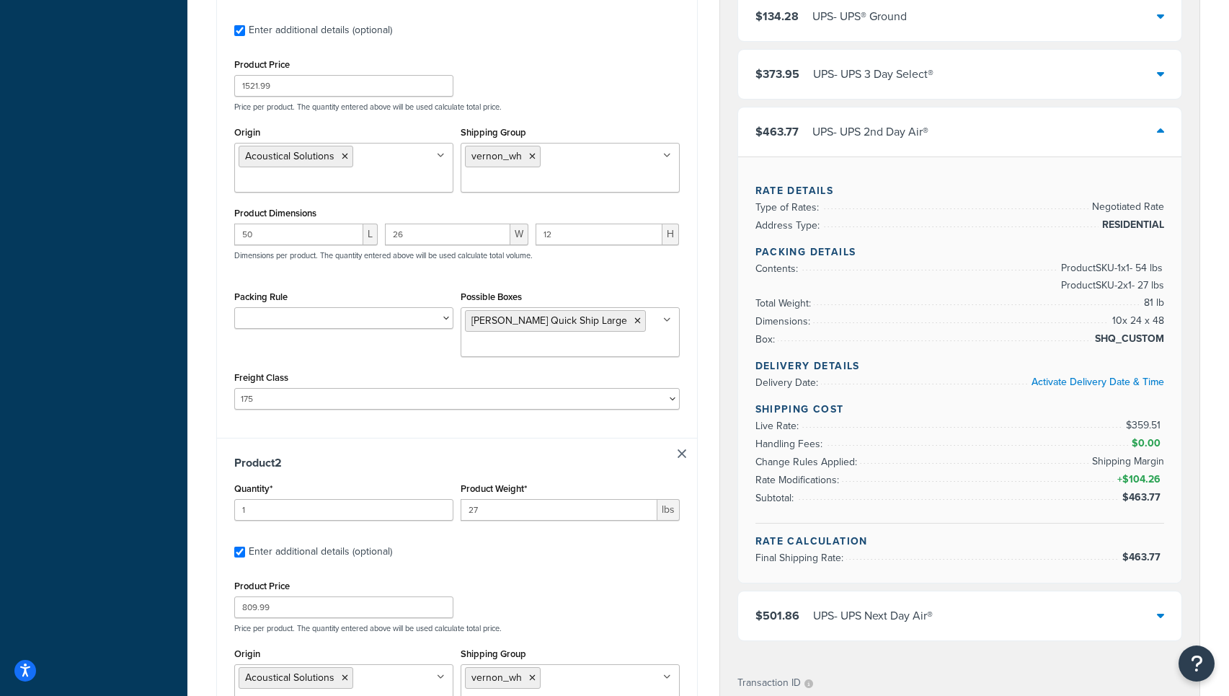
scroll to position [416, 0]
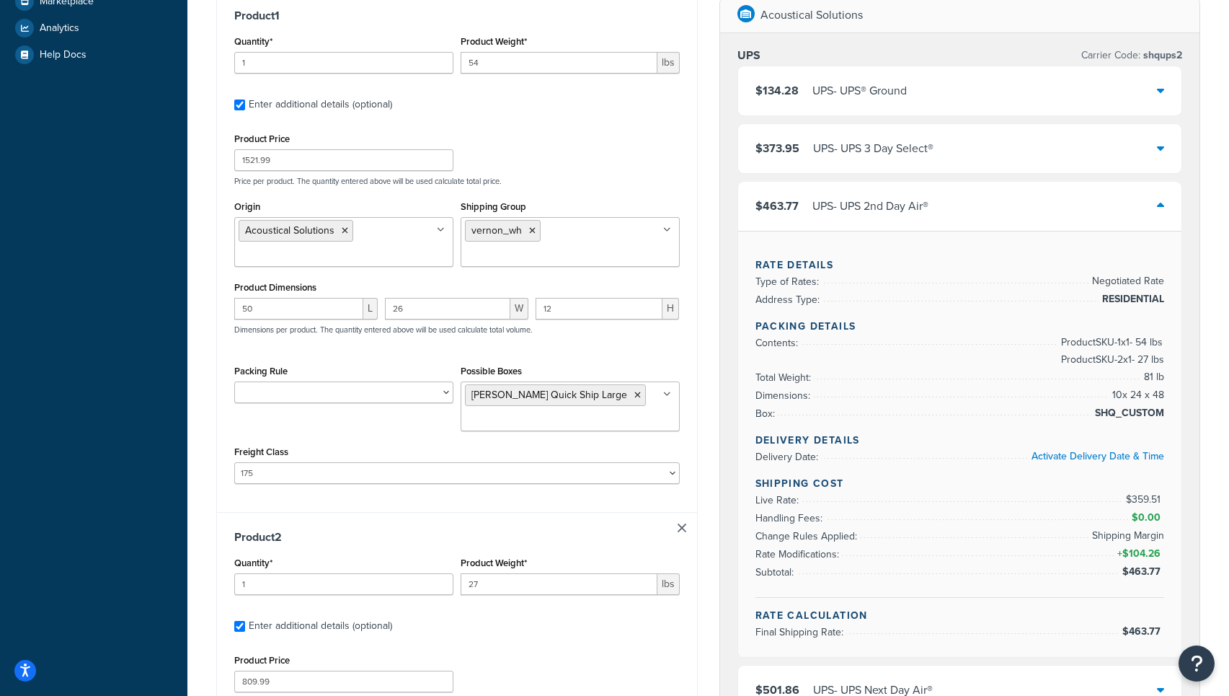
type input "11"
drag, startPoint x: 474, startPoint y: 65, endPoint x: 521, endPoint y: 66, distance: 46.9
click at [521, 66] on input "54" at bounding box center [559, 63] width 197 height 22
type input "58"
drag, startPoint x: 509, startPoint y: 580, endPoint x: 431, endPoint y: 582, distance: 77.9
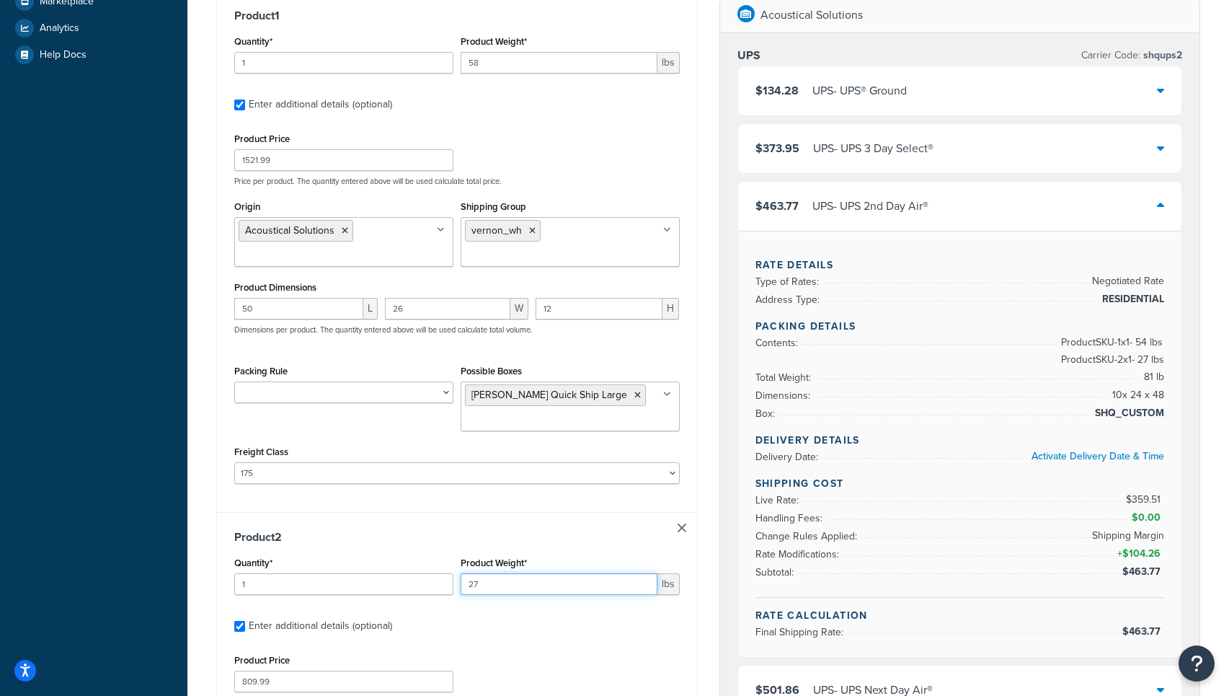
click at [435, 583] on div "Quantity* 1 Product Weight* 27 lbs" at bounding box center [457, 579] width 453 height 53
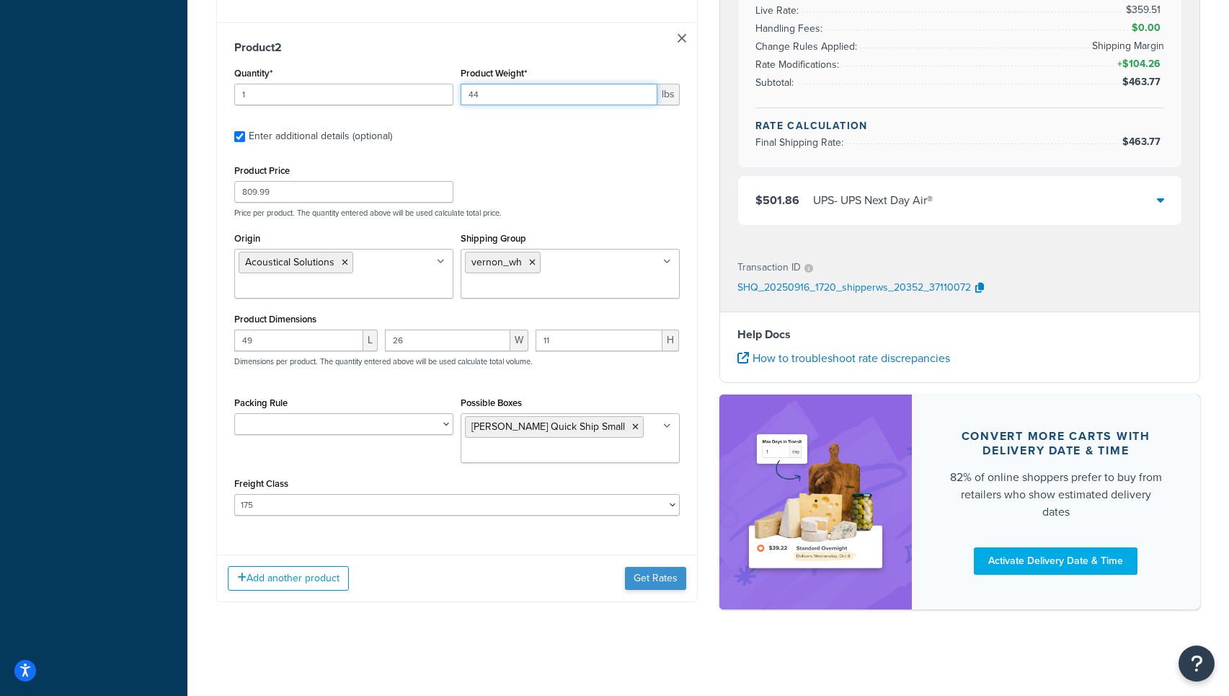
type input "44"
click at [655, 580] on button "Get Rates" at bounding box center [655, 578] width 61 height 23
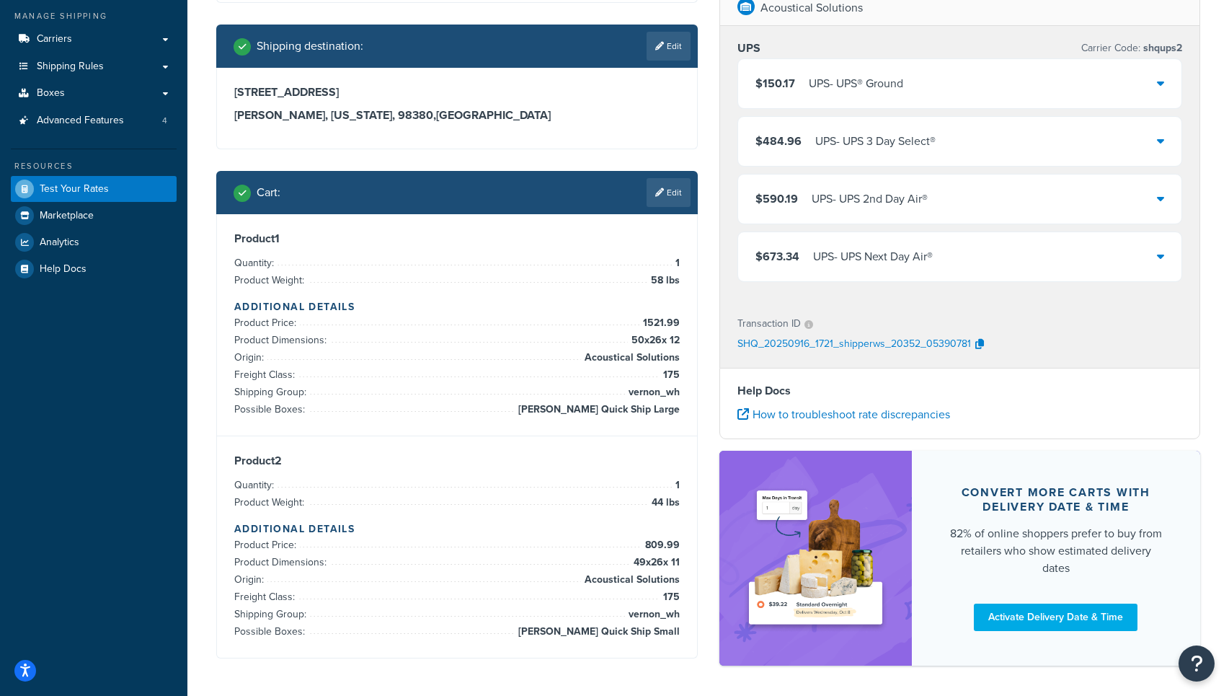
scroll to position [192, 0]
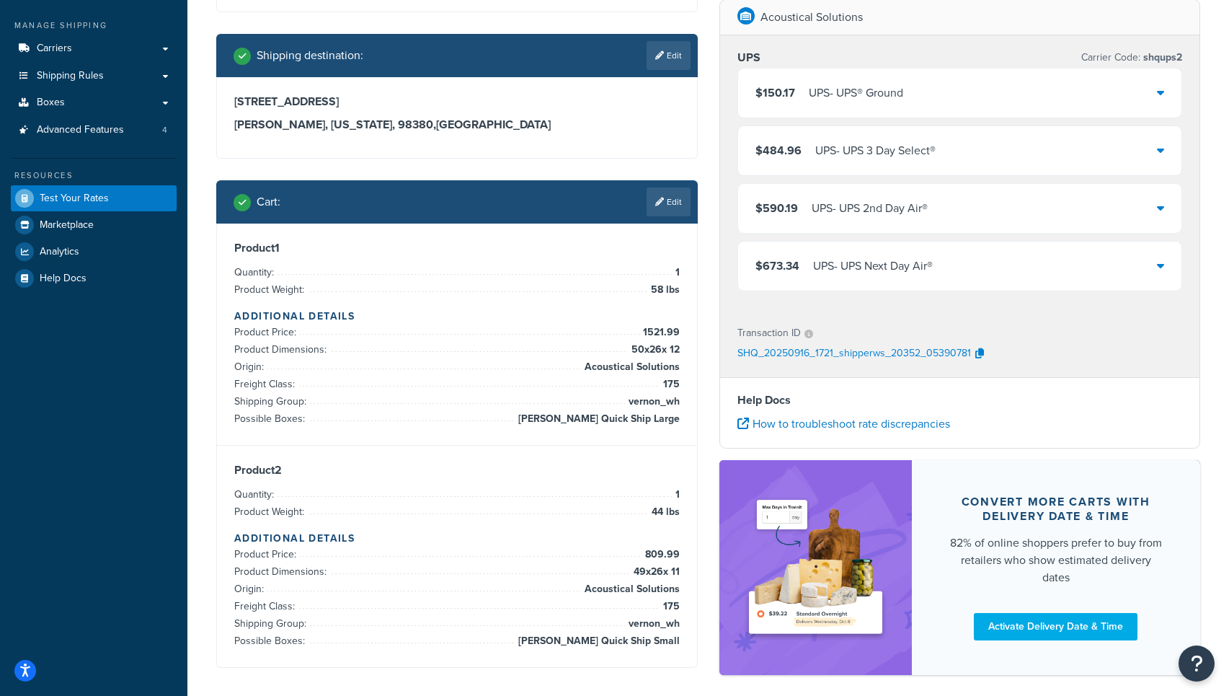
click at [986, 209] on div "$590.19 UPS - UPS 2nd Day Air®" at bounding box center [960, 208] width 444 height 49
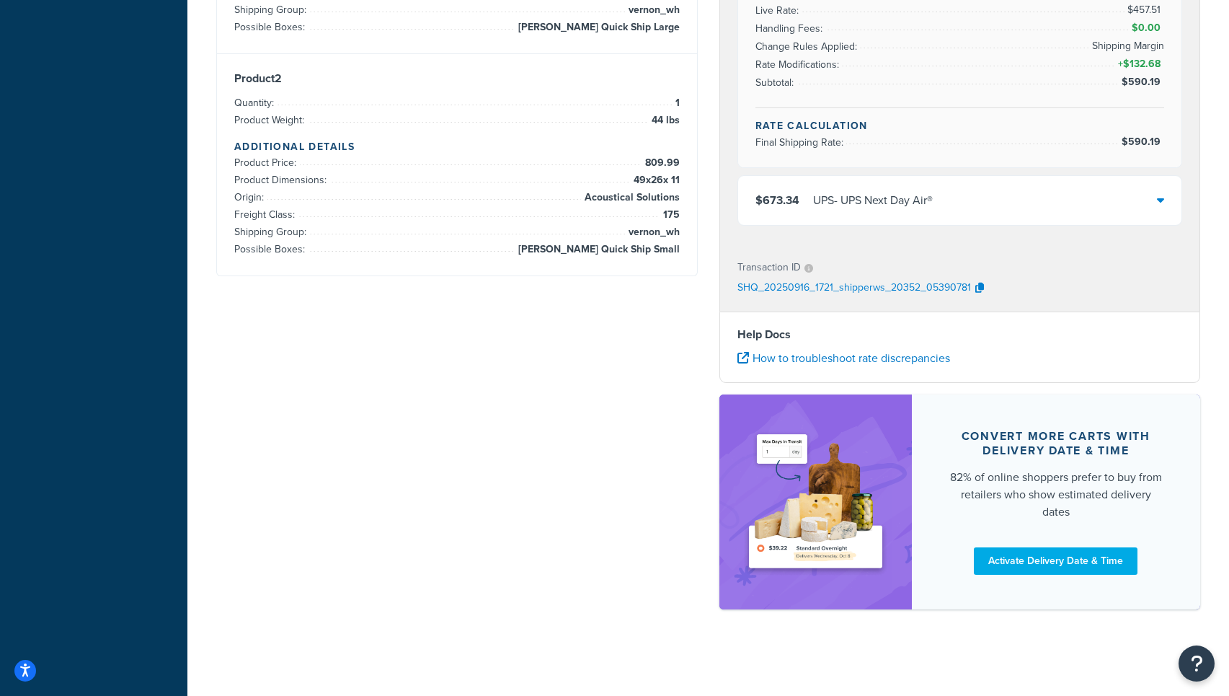
scroll to position [335, 0]
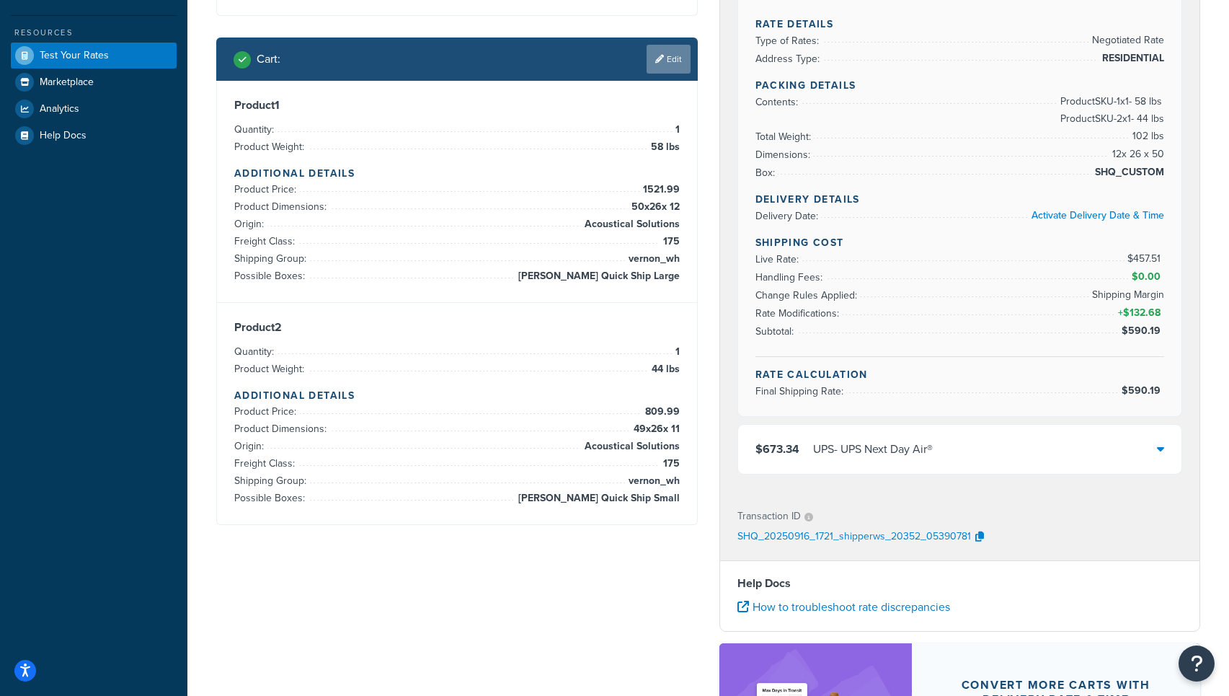
click at [665, 65] on link "Edit" at bounding box center [669, 59] width 44 height 29
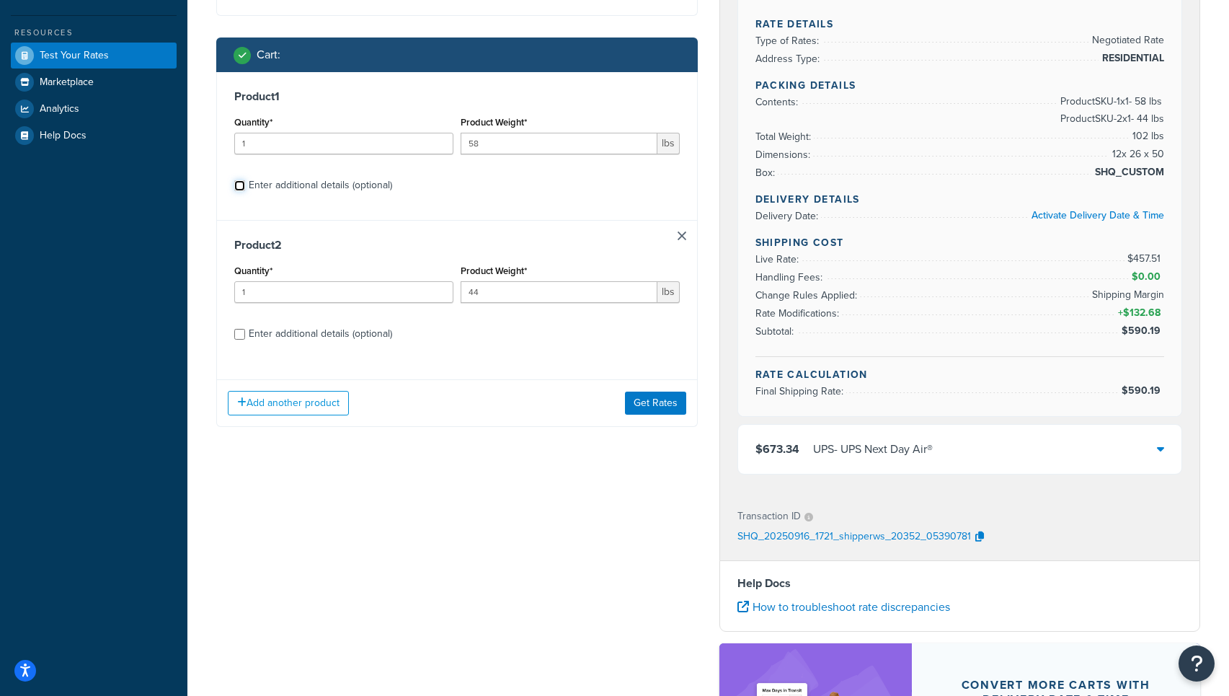
click at [240, 187] on input "Enter additional details (optional)" at bounding box center [239, 185] width 11 height 11
checkbox input "true"
select select "175"
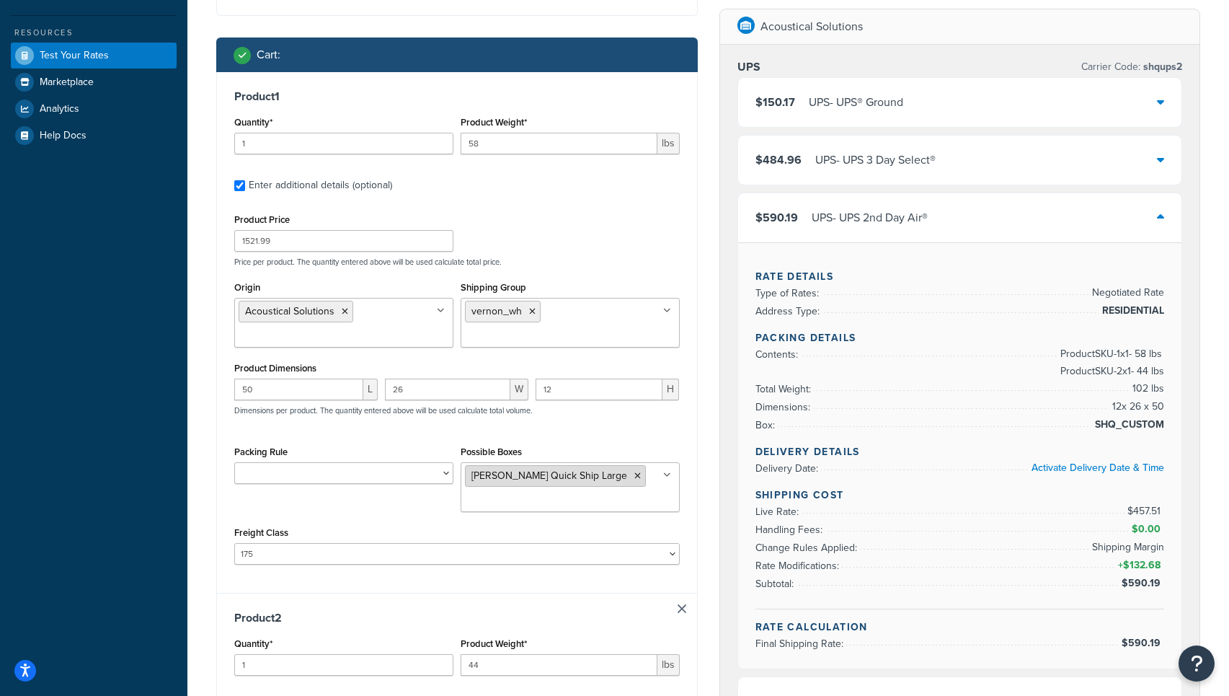
click at [634, 479] on icon at bounding box center [637, 475] width 6 height 9
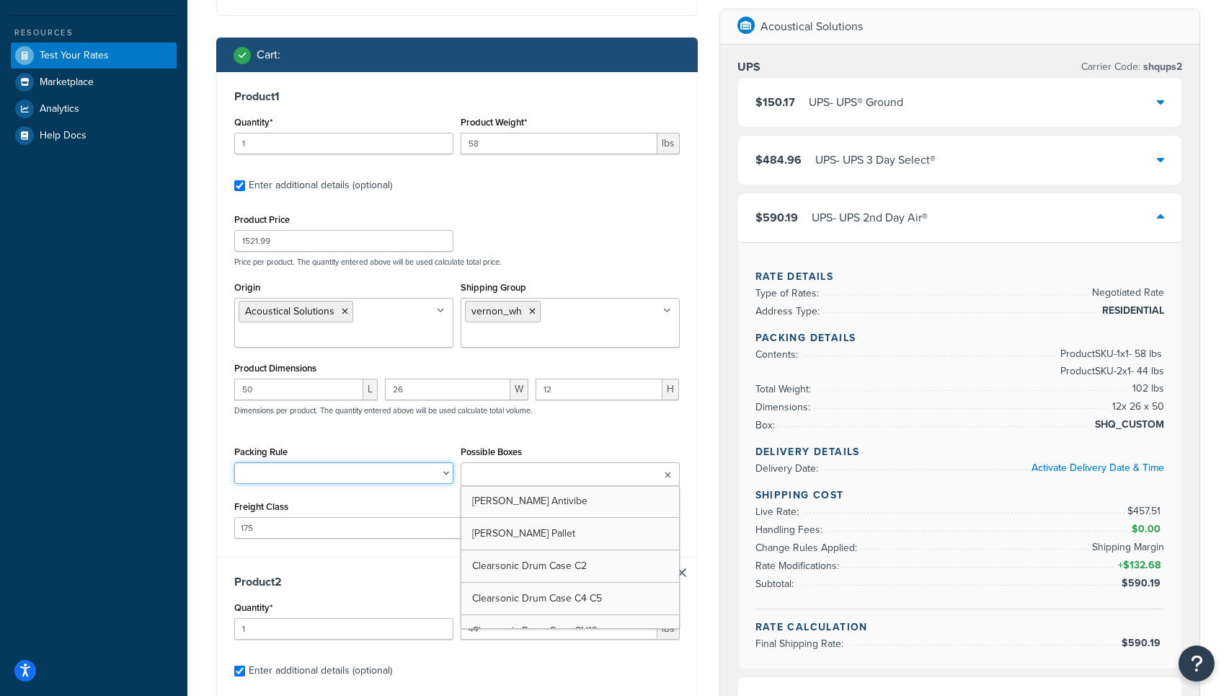
click at [364, 479] on select "Clearsonic AmpPac 10 Clearsonic AmpPac 20 Clearsonic AmpPac 21 Clearsonic AmpPa…" at bounding box center [343, 473] width 219 height 22
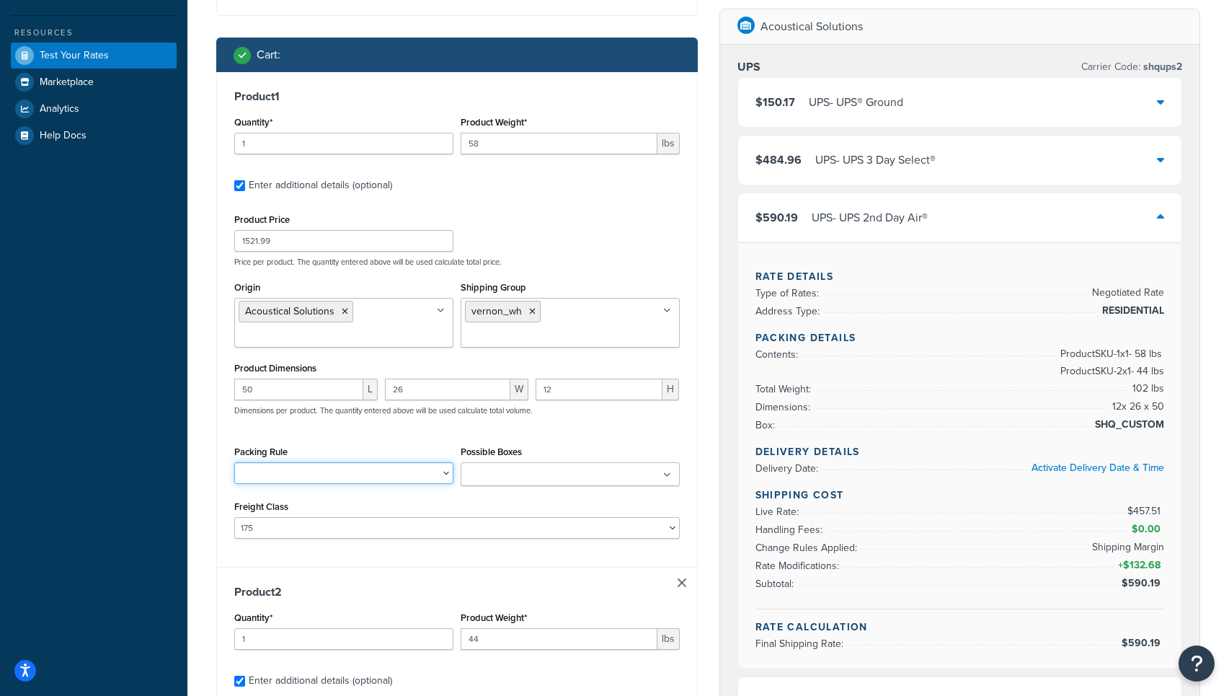
select select "77328"
click at [234, 464] on select "Clearsonic AmpPac 10 Clearsonic AmpPac 20 Clearsonic AmpPac 21 Clearsonic AmpPa…" at bounding box center [343, 473] width 219 height 22
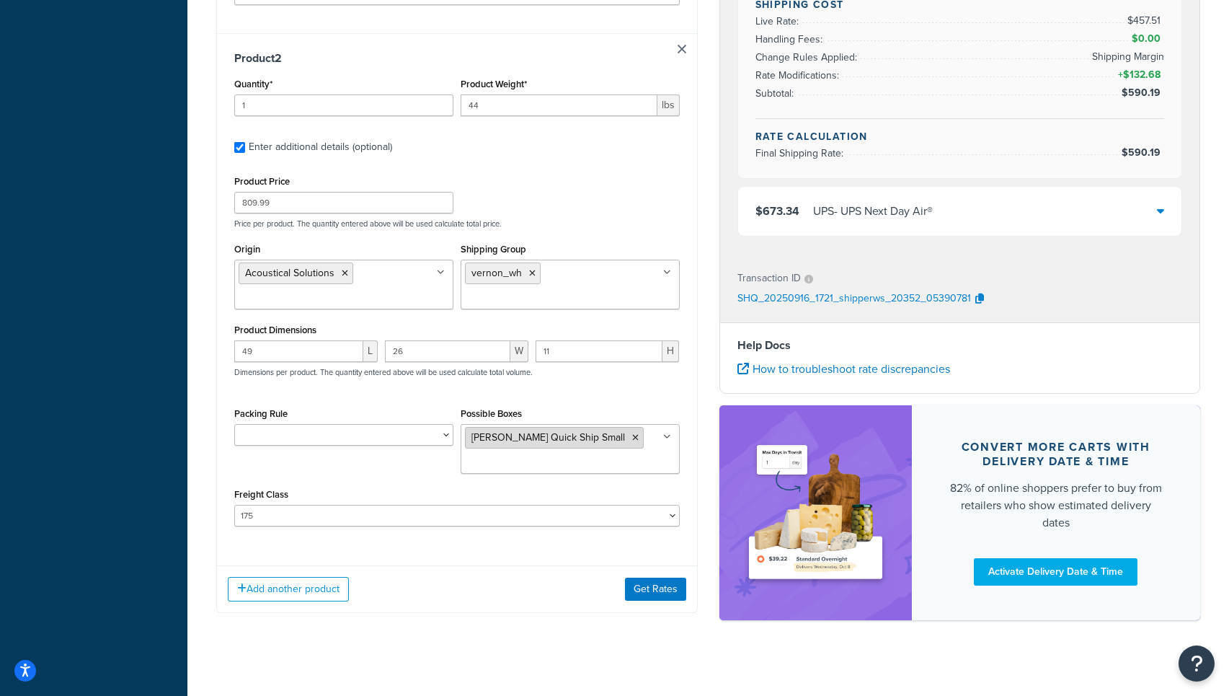
click at [632, 439] on icon at bounding box center [635, 437] width 6 height 9
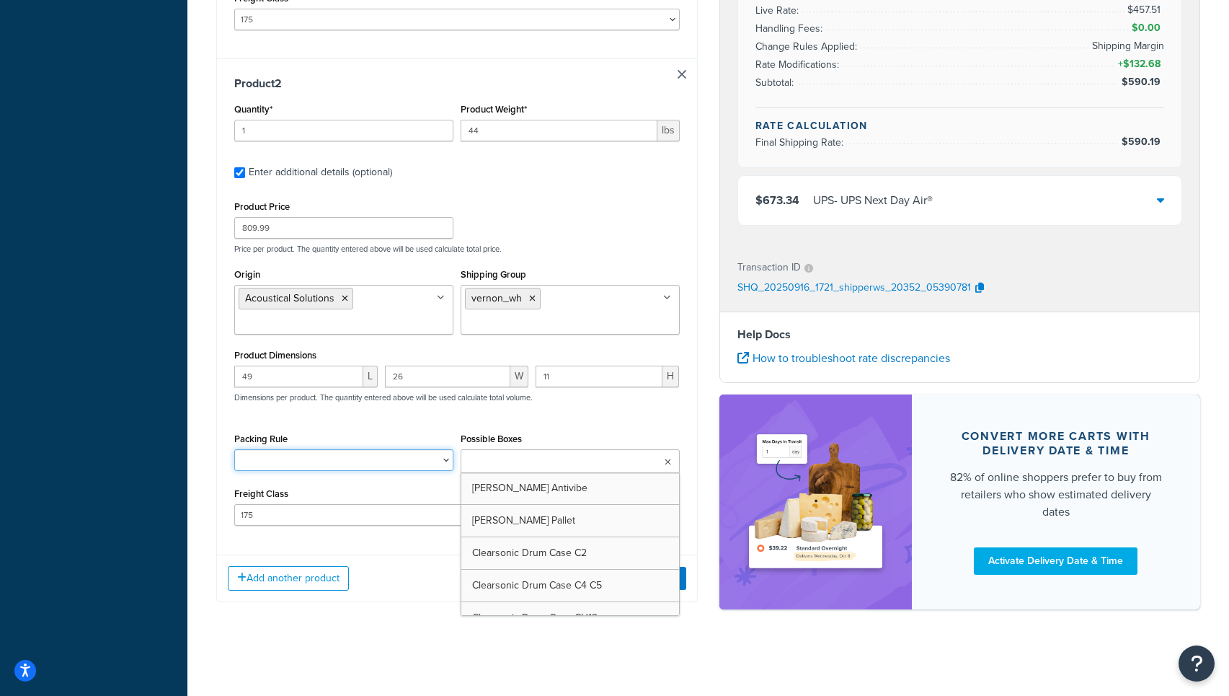
click at [376, 466] on div "Packing Rule Clearsonic AmpPac 10 Clearsonic AmpPac 20 Clearsonic AmpPac 21 Cle…" at bounding box center [344, 455] width 226 height 53
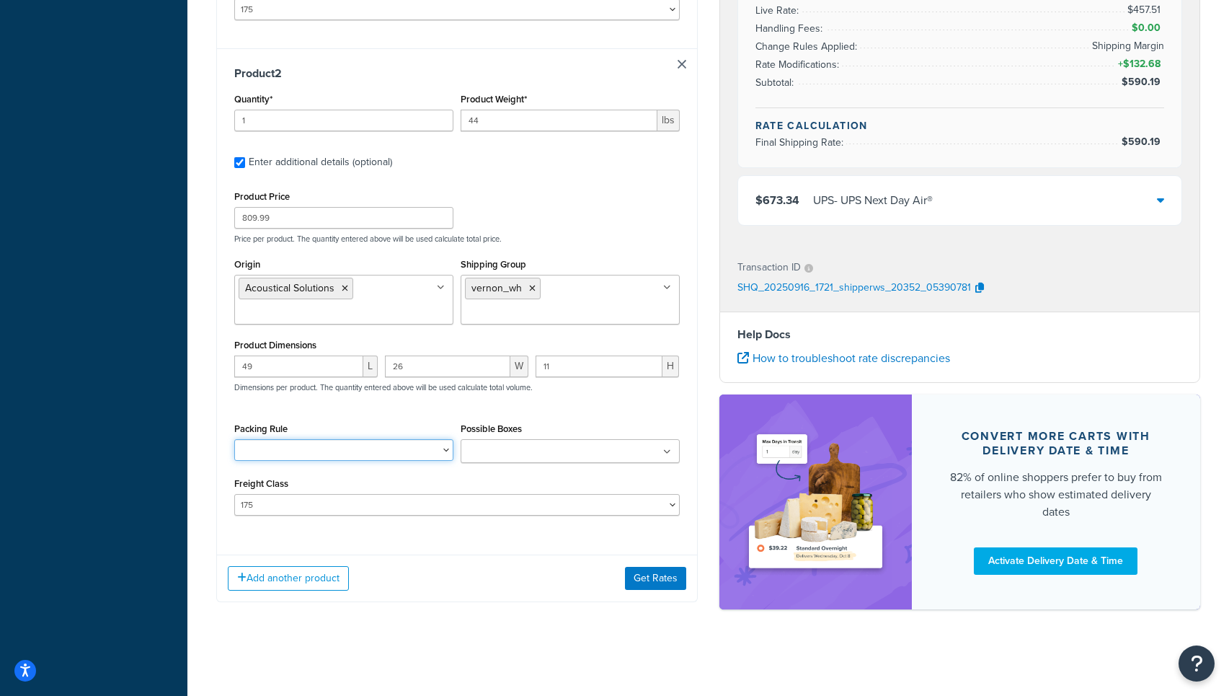
select select "77328"
click at [234, 439] on select "Clearsonic AmpPac 10 Clearsonic AmpPac 20 Clearsonic AmpPac 21 Clearsonic AmpPa…" at bounding box center [343, 450] width 219 height 22
click at [647, 581] on button "Get Rates" at bounding box center [655, 578] width 61 height 23
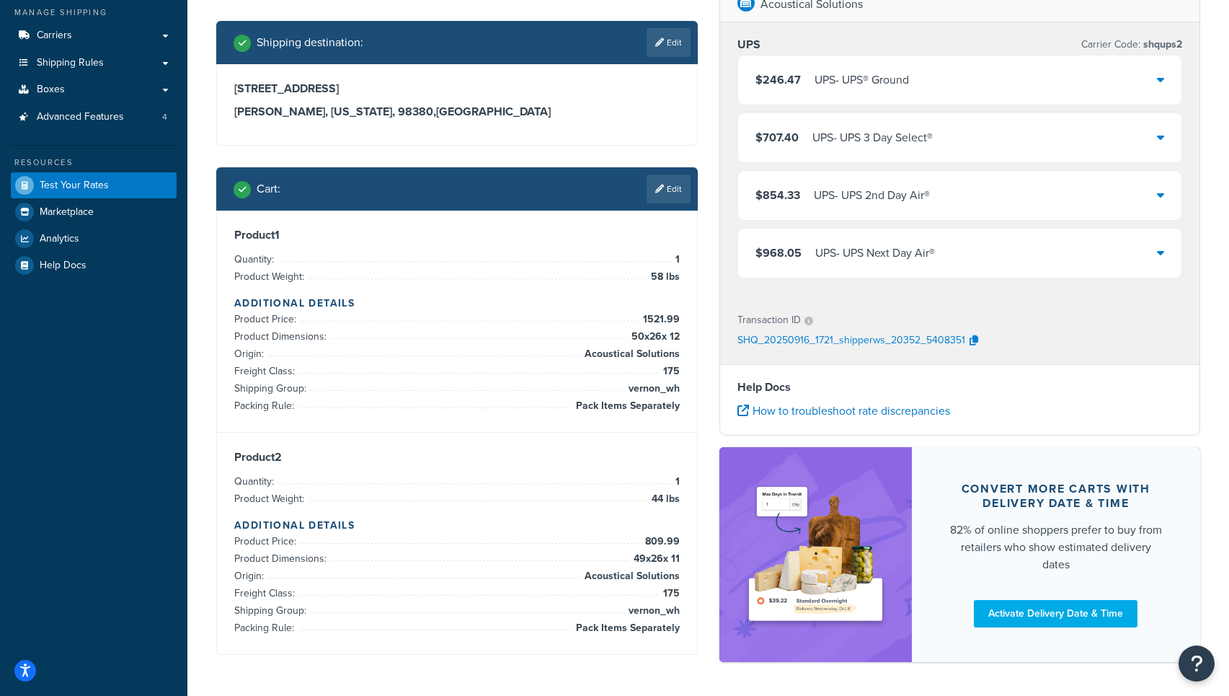
scroll to position [196, 0]
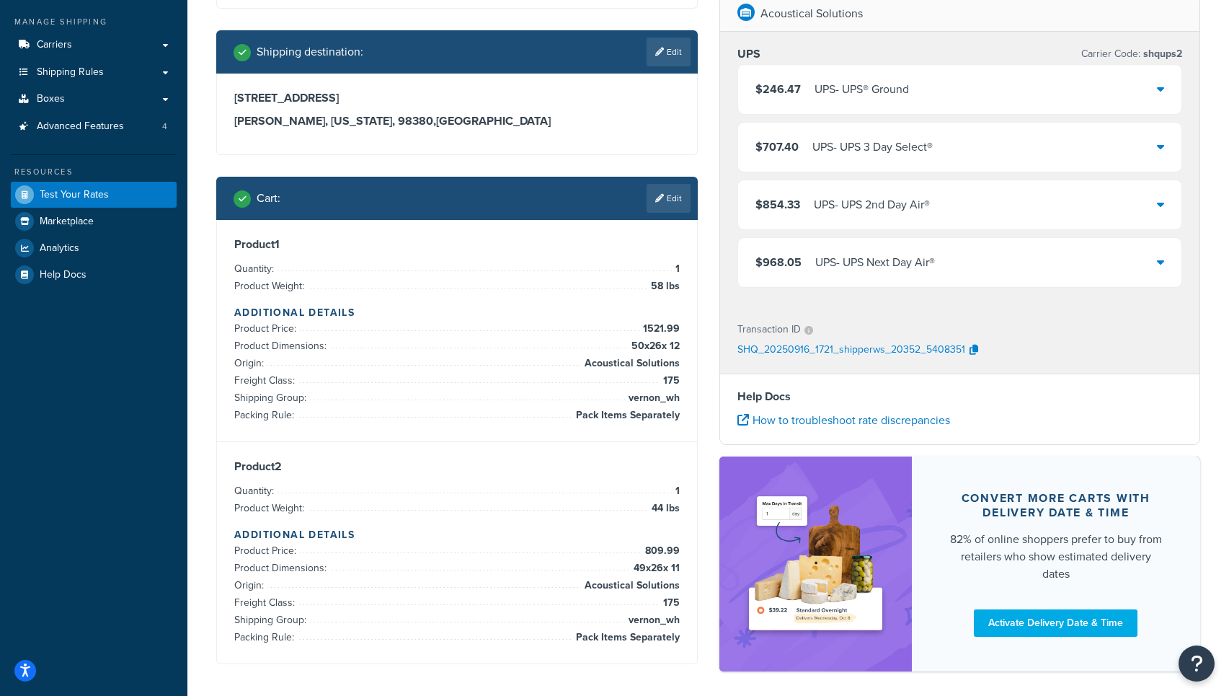
click at [1081, 210] on div "$854.33 UPS - UPS 2nd Day Air®" at bounding box center [960, 204] width 444 height 49
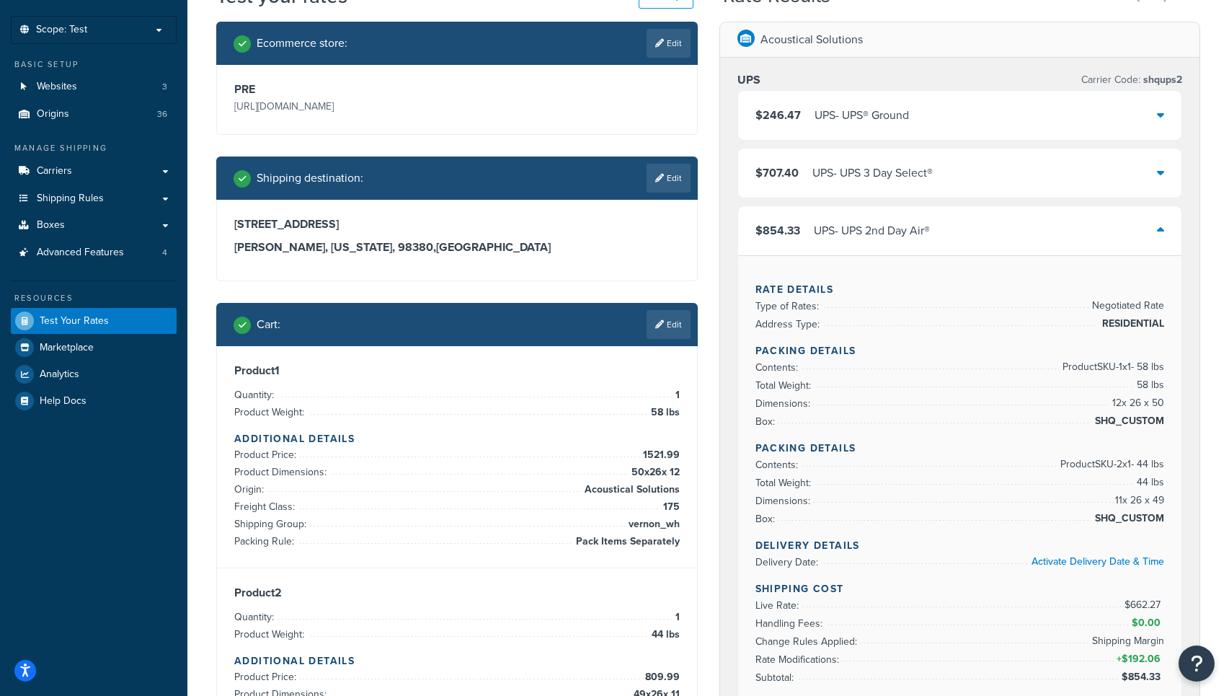
scroll to position [0, 0]
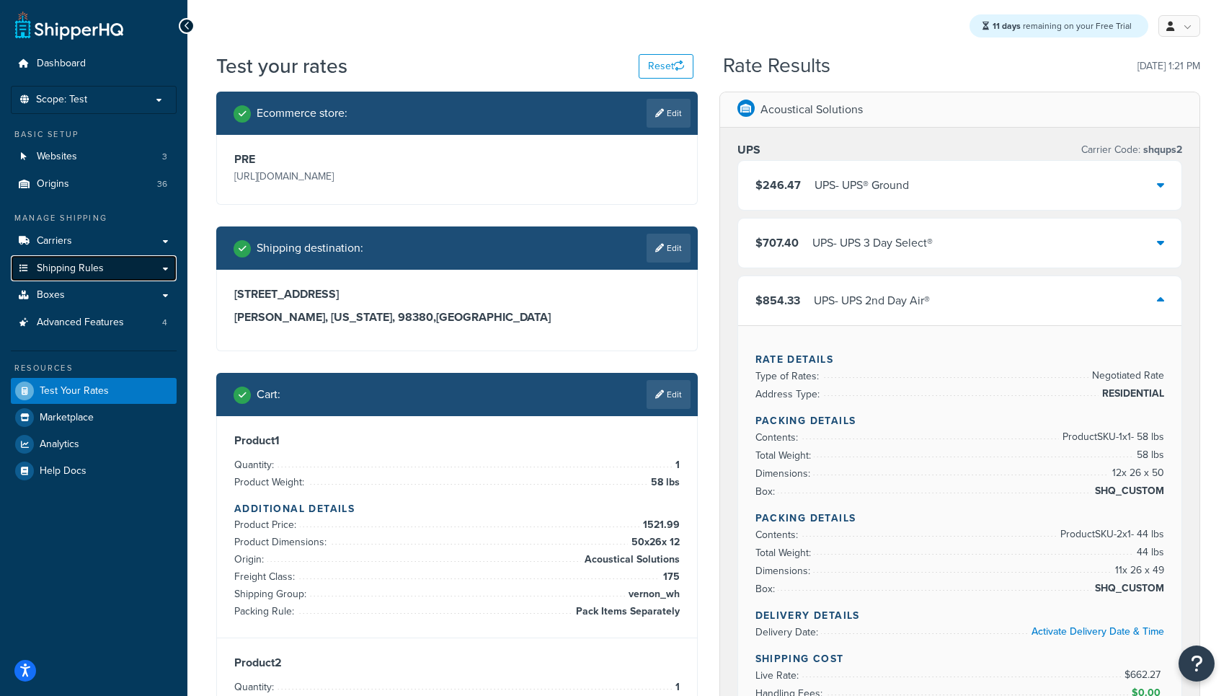
click at [164, 270] on link "Shipping Rules" at bounding box center [94, 268] width 166 height 27
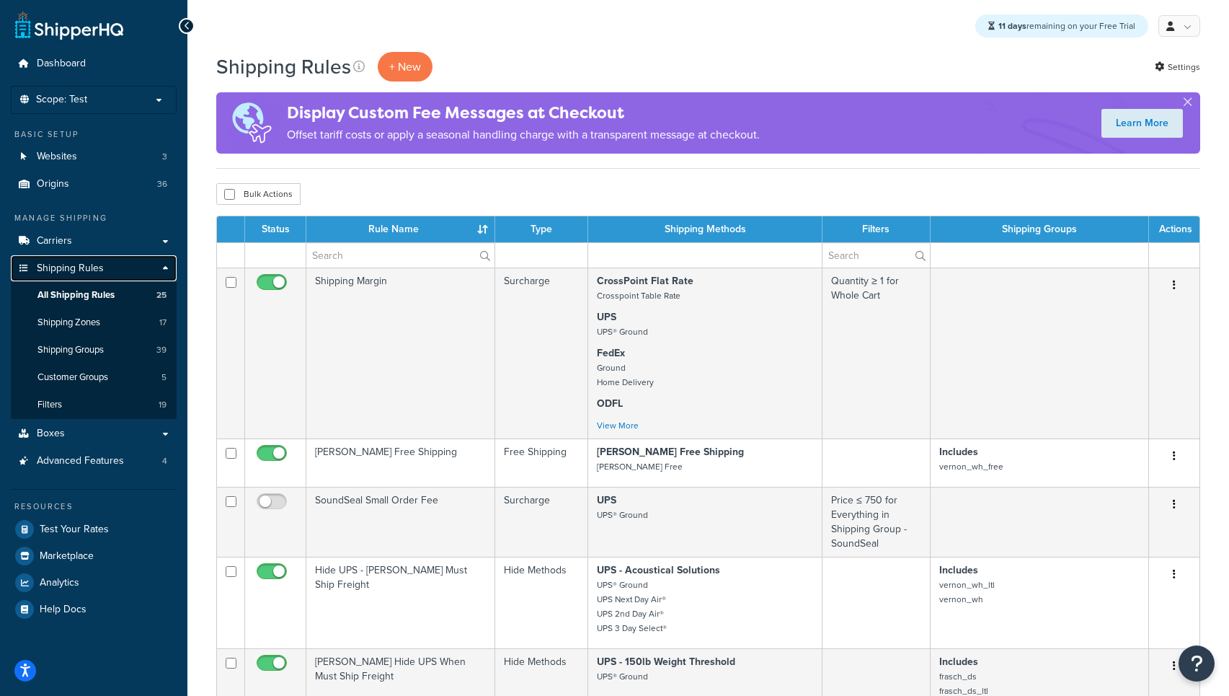
click at [164, 271] on link "Shipping Rules" at bounding box center [94, 268] width 166 height 27
click at [166, 266] on link "Shipping Rules" at bounding box center [94, 268] width 166 height 27
click at [83, 464] on span "Advanced Features" at bounding box center [80, 461] width 87 height 12
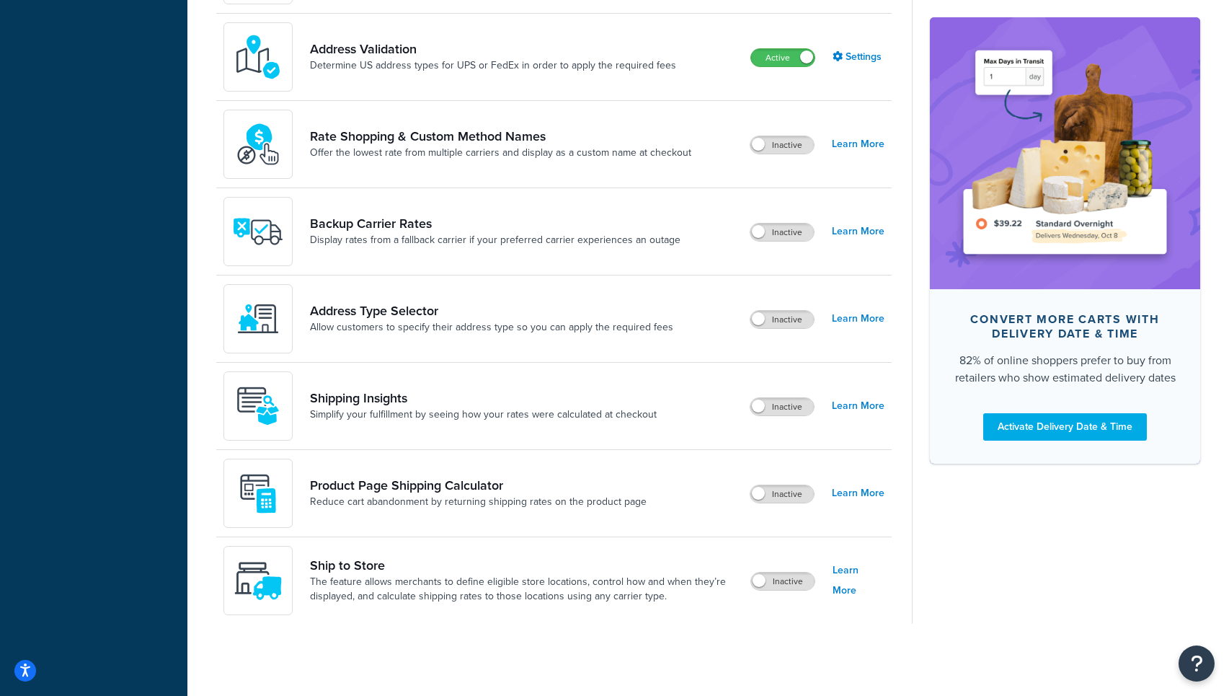
scroll to position [451, 0]
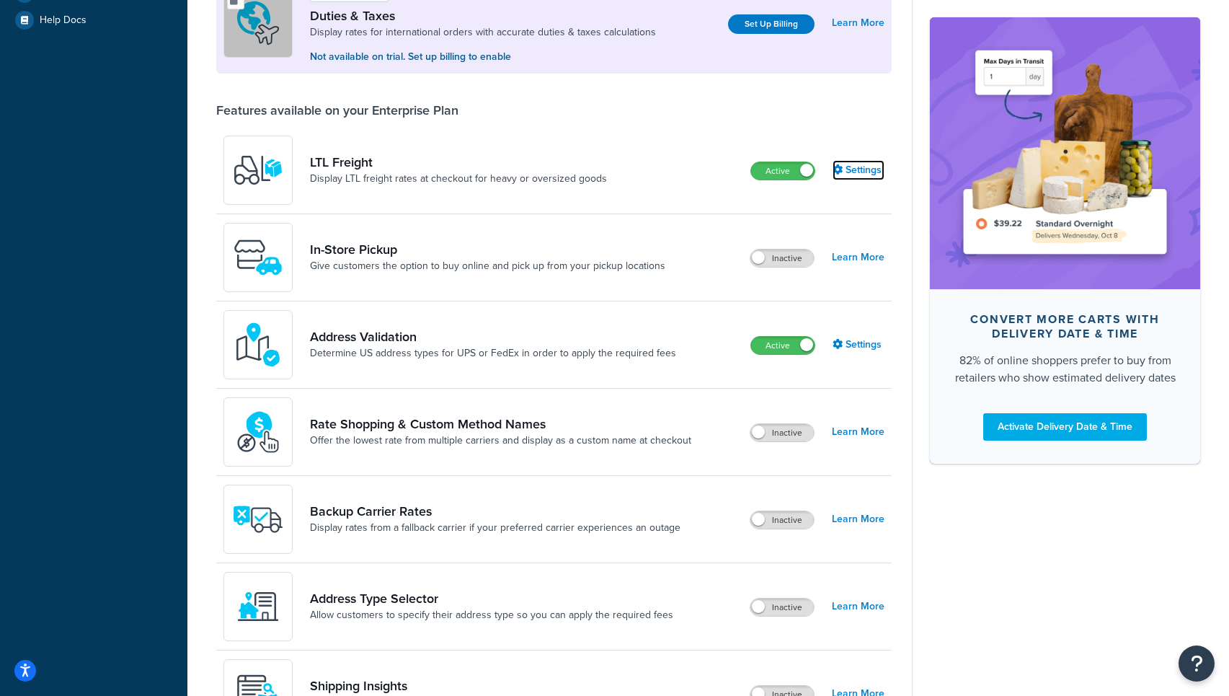
click at [863, 169] on link "Settings" at bounding box center [859, 170] width 52 height 20
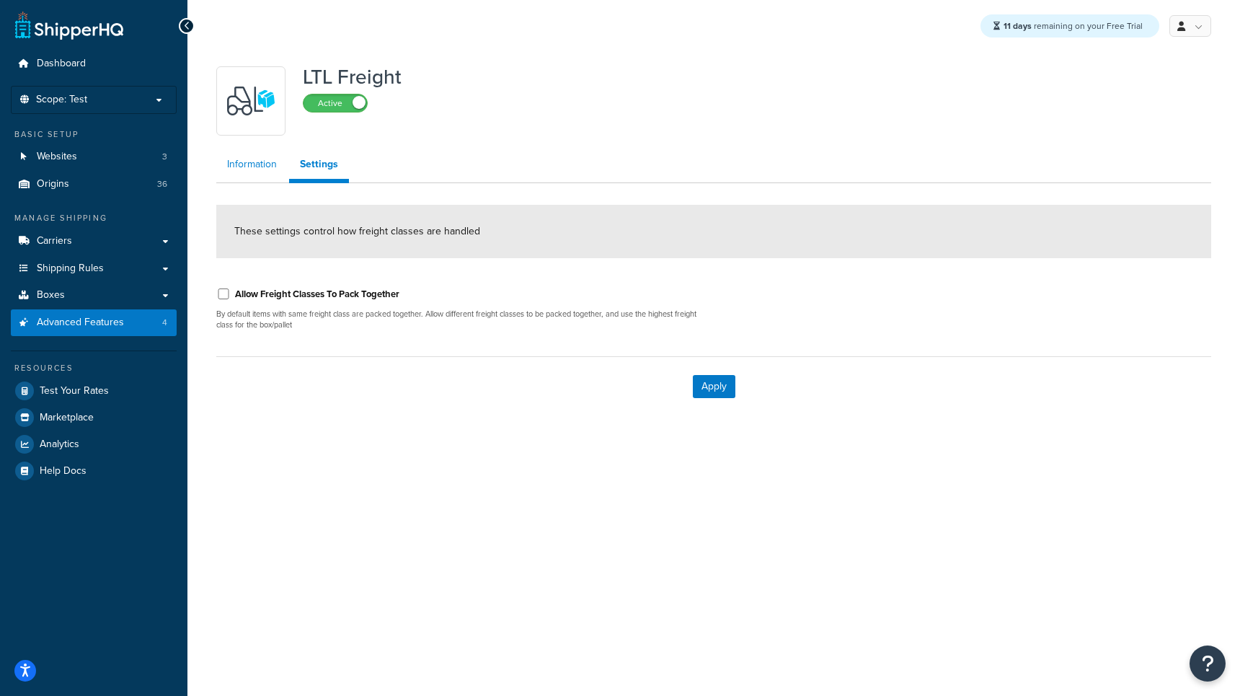
click at [254, 167] on link "Information" at bounding box center [251, 164] width 71 height 29
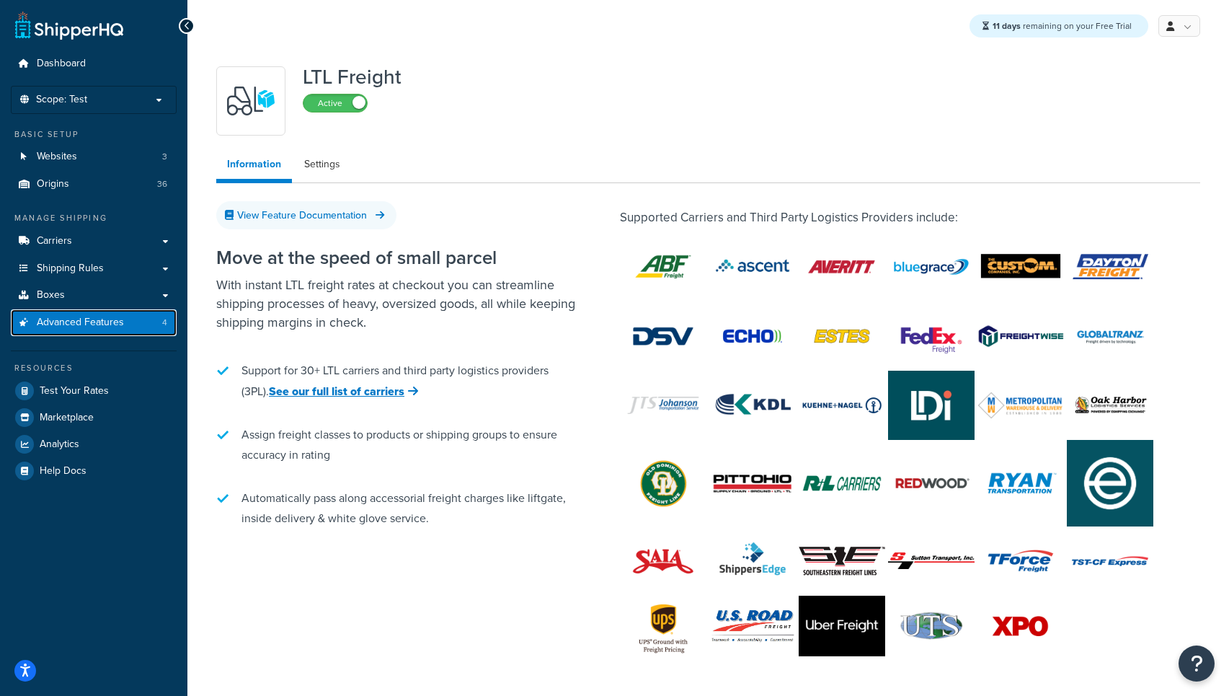
click at [80, 329] on span "Advanced Features" at bounding box center [80, 322] width 87 height 12
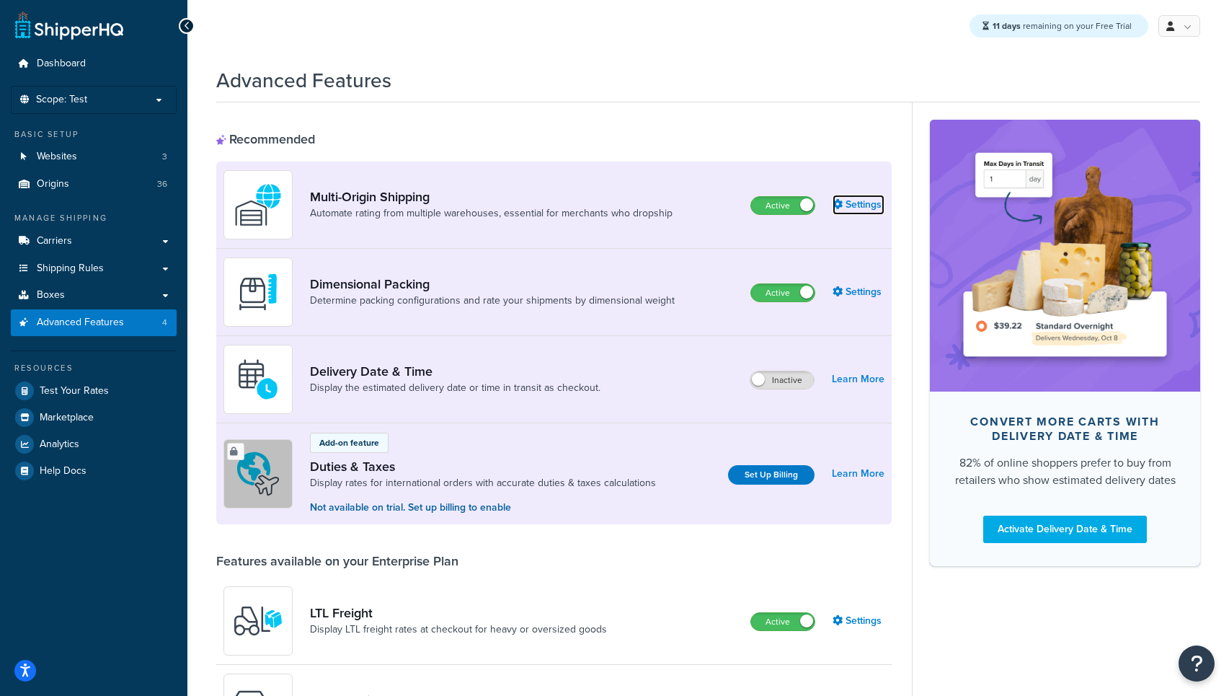
click at [862, 213] on link "Settings" at bounding box center [859, 205] width 52 height 20
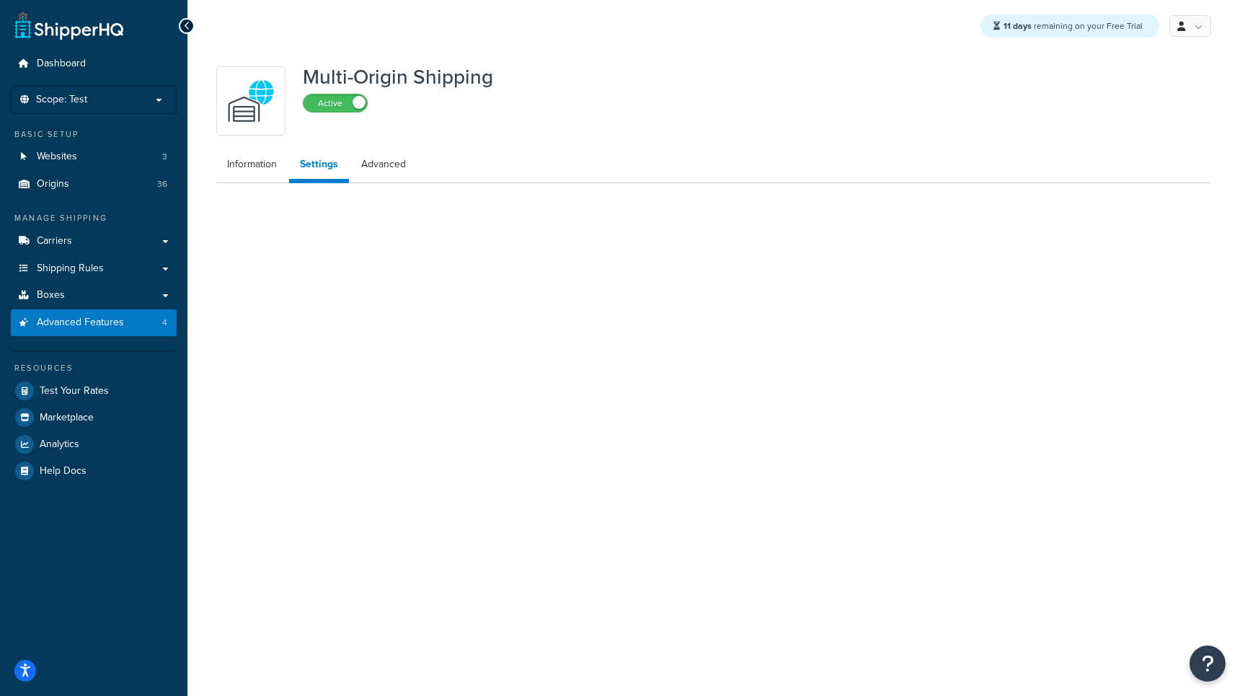
select select "false"
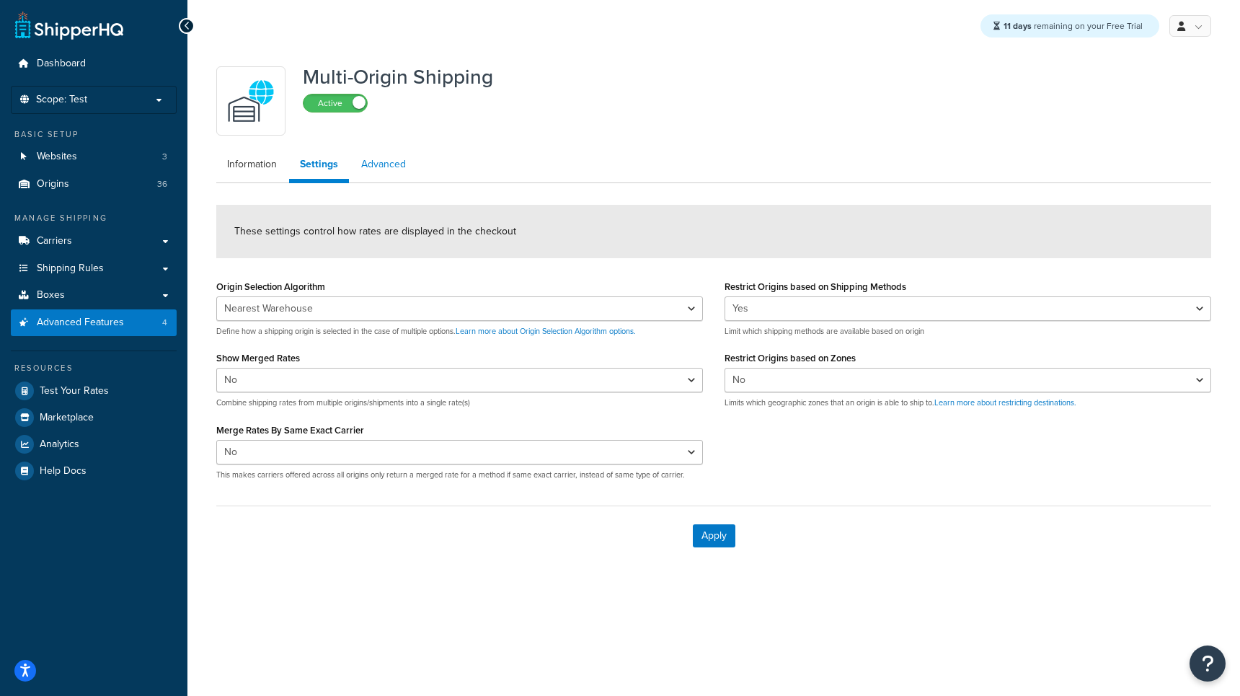
click at [385, 166] on link "Advanced" at bounding box center [383, 164] width 66 height 29
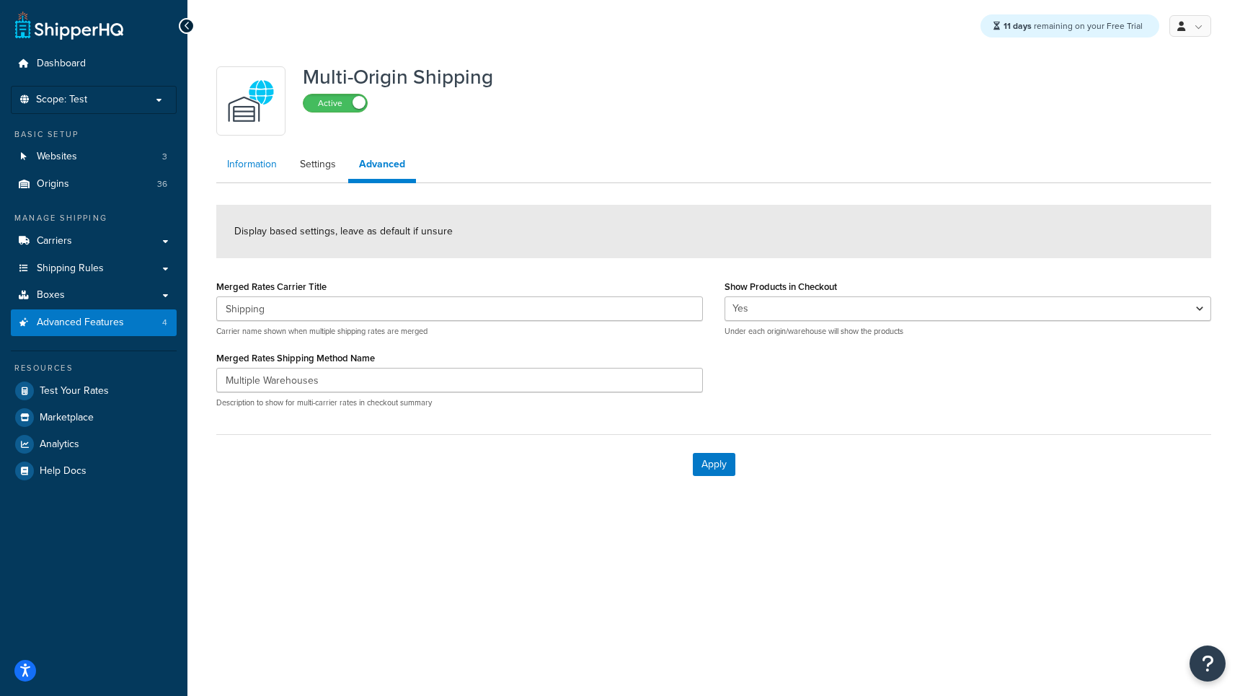
click at [239, 174] on link "Information" at bounding box center [251, 164] width 71 height 29
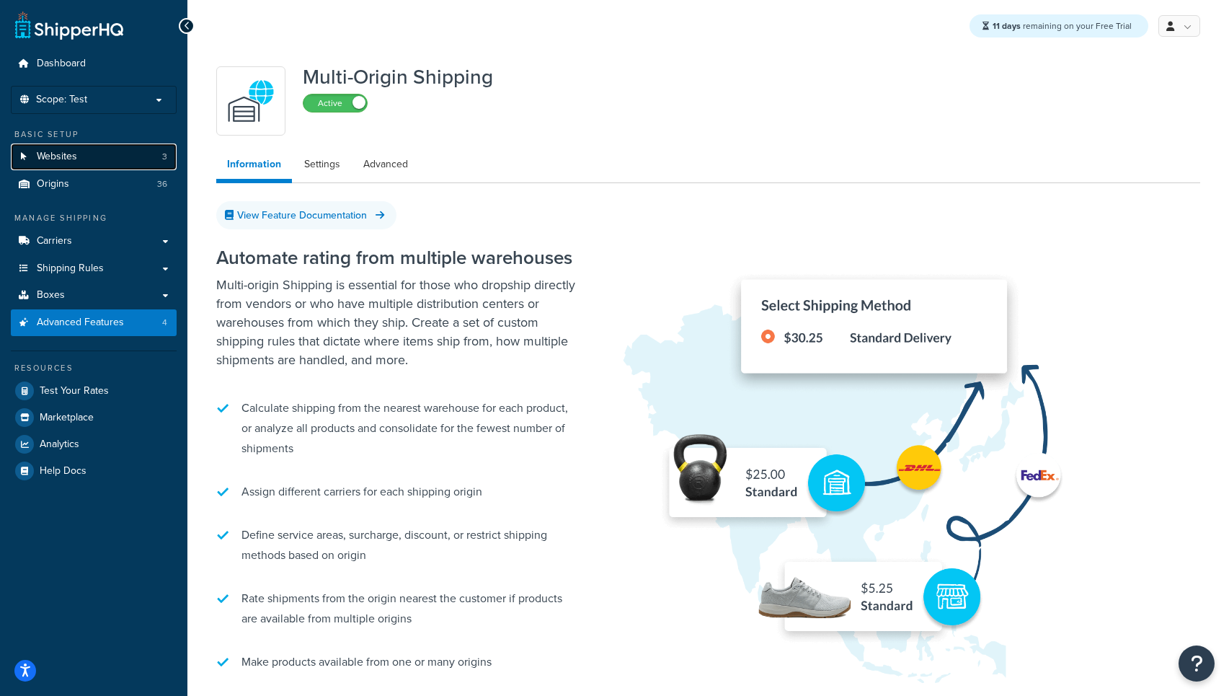
click at [58, 159] on span "Websites" at bounding box center [57, 157] width 40 height 12
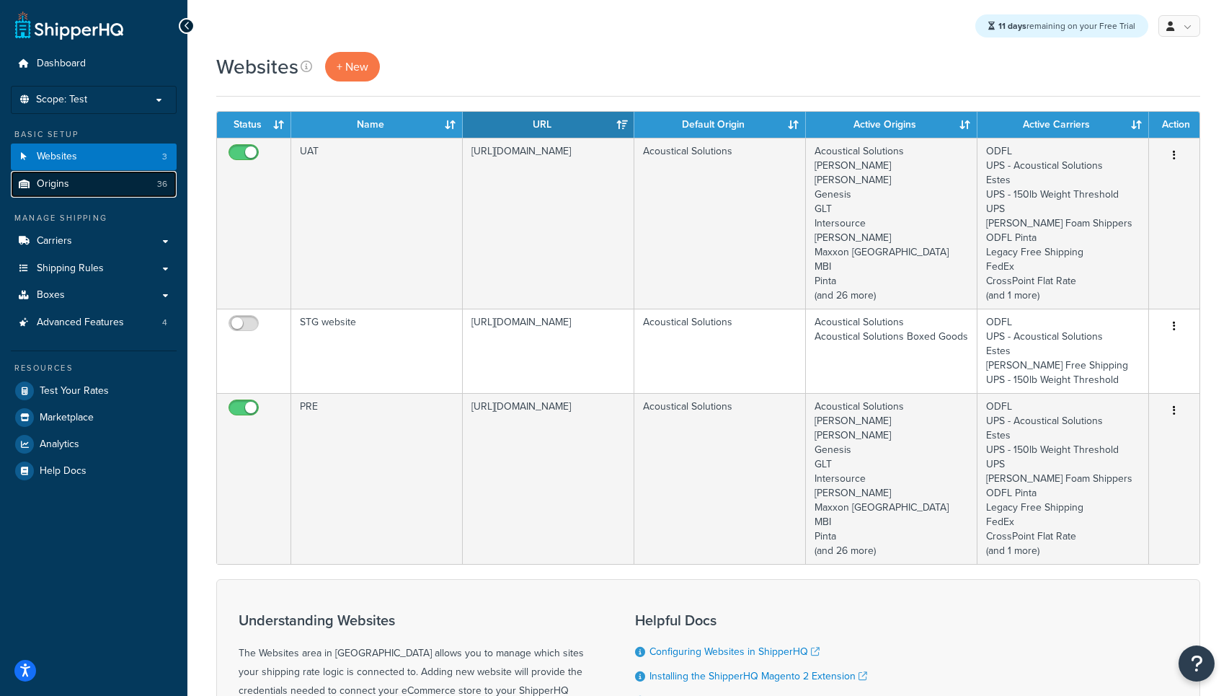
click at [60, 182] on span "Origins" at bounding box center [53, 184] width 32 height 12
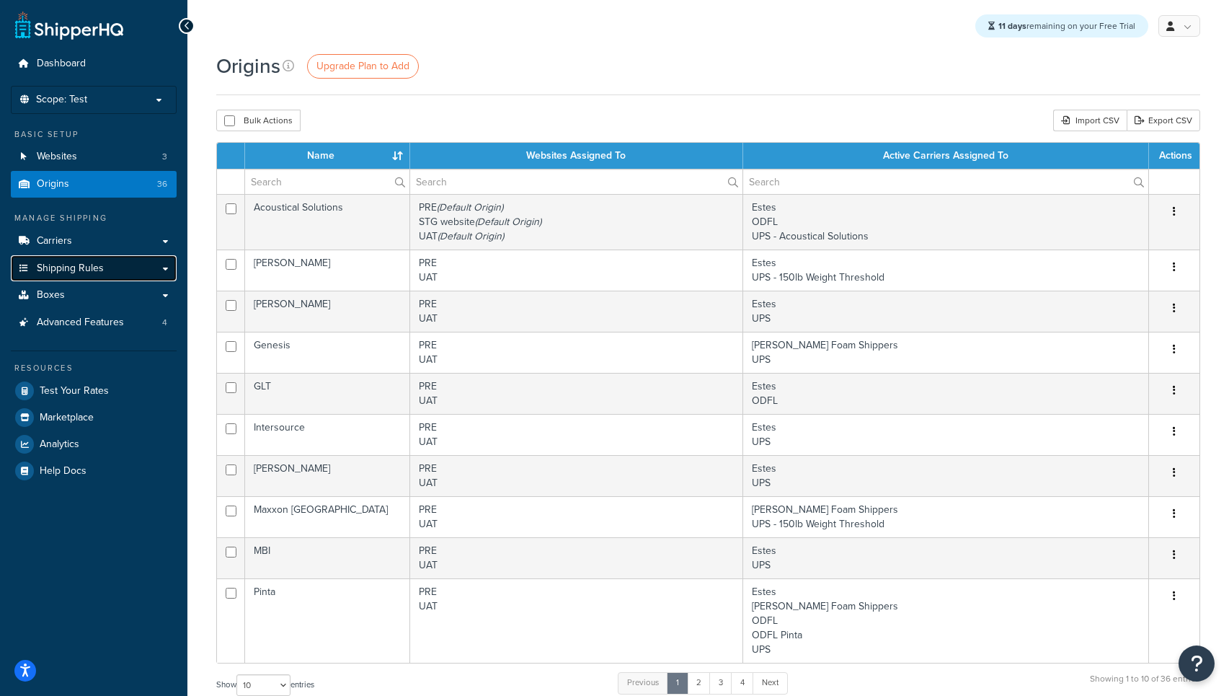
click at [164, 272] on link "Shipping Rules" at bounding box center [94, 268] width 166 height 27
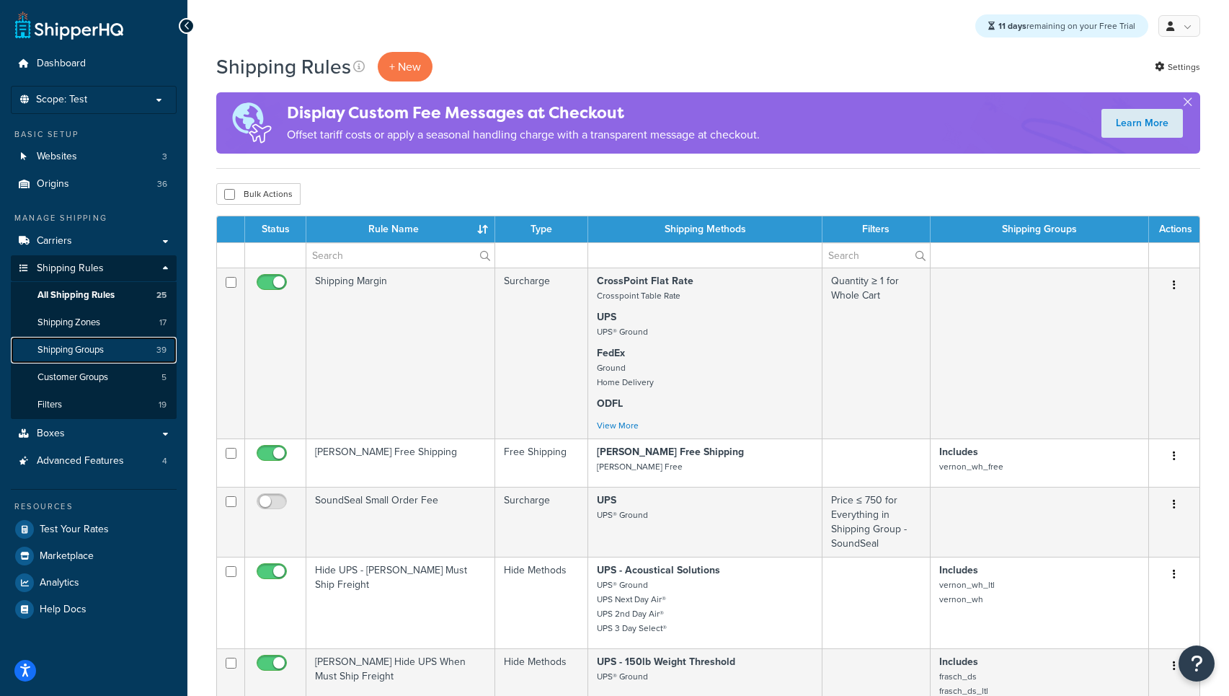
click at [83, 351] on span "Shipping Groups" at bounding box center [70, 350] width 66 height 12
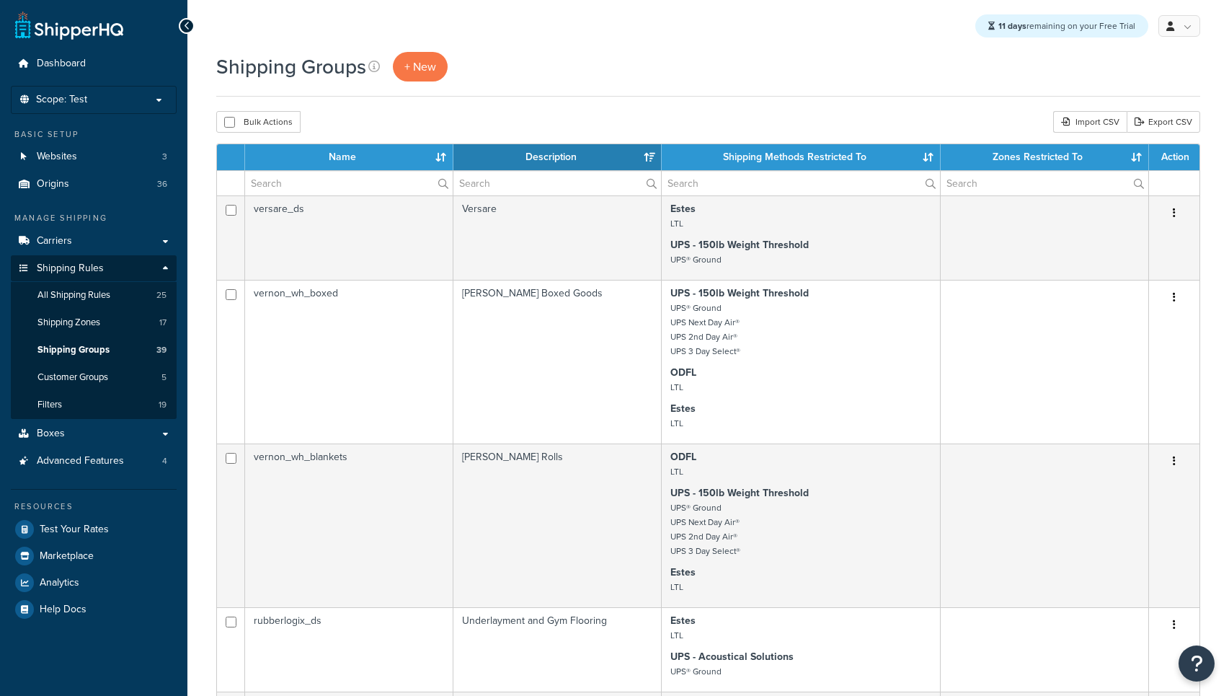
select select "15"
click at [56, 188] on span "Origins" at bounding box center [53, 184] width 32 height 12
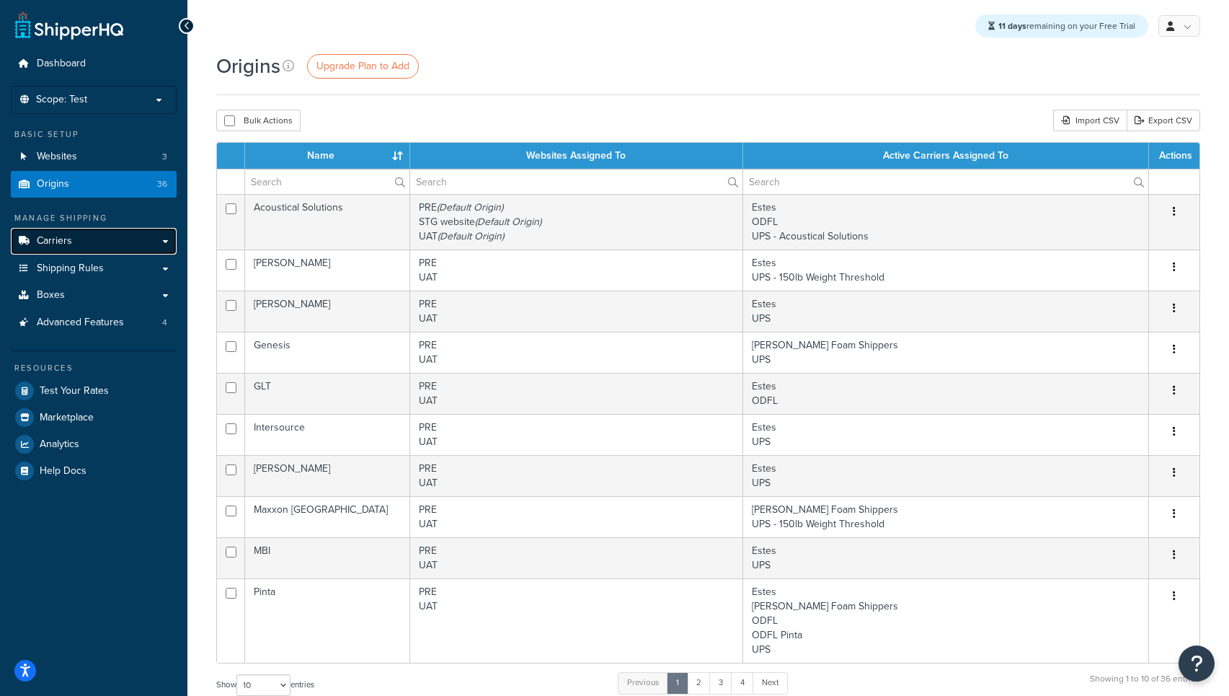
click at [64, 238] on span "Carriers" at bounding box center [54, 241] width 35 height 12
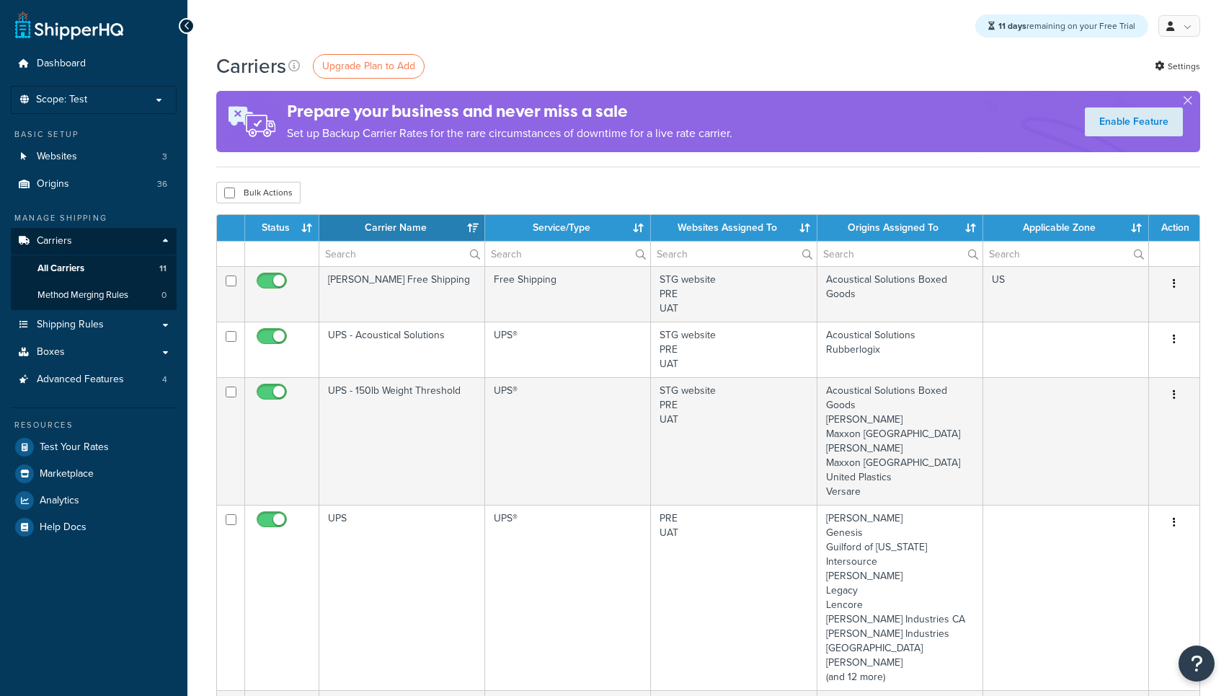
select select "15"
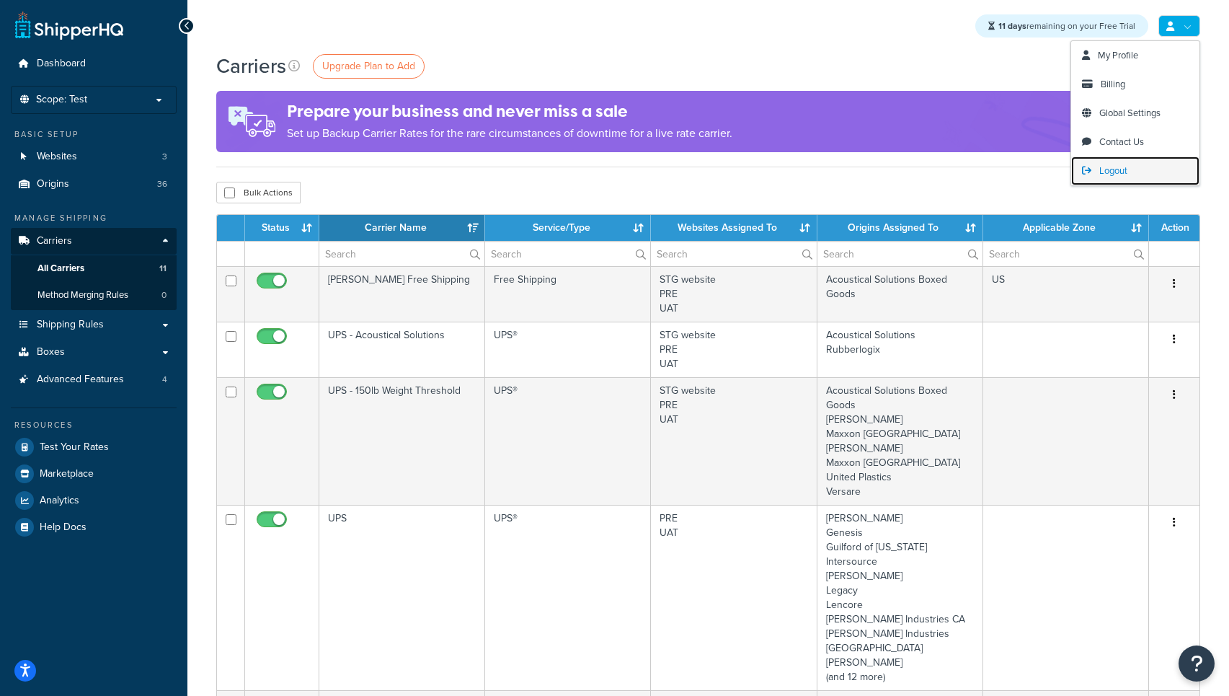
click at [1114, 173] on span "Logout" at bounding box center [1113, 171] width 28 height 14
